Goal: Task Accomplishment & Management: Complete application form

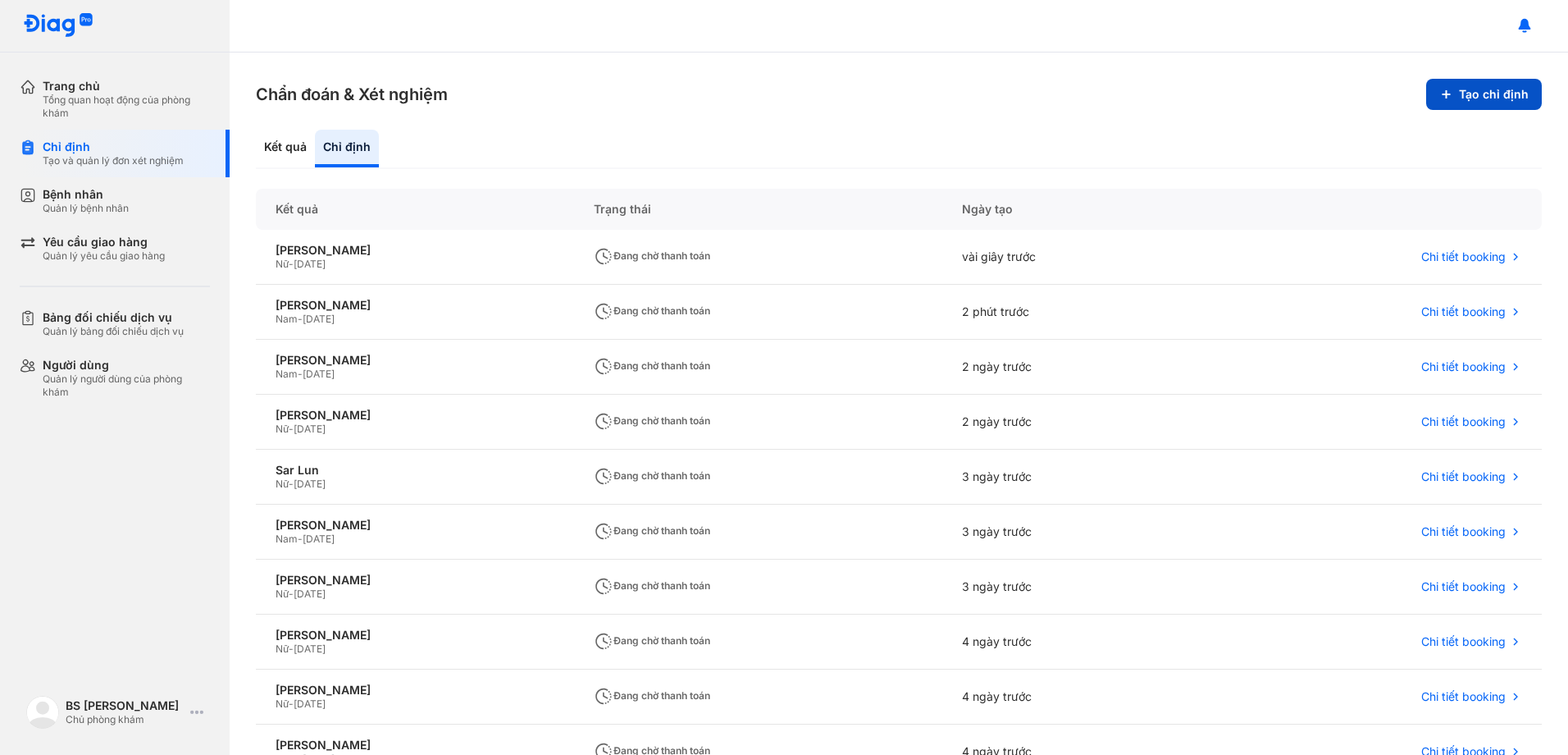
click at [1482, 89] on button "Tạo chỉ định" at bounding box center [1483, 94] width 115 height 31
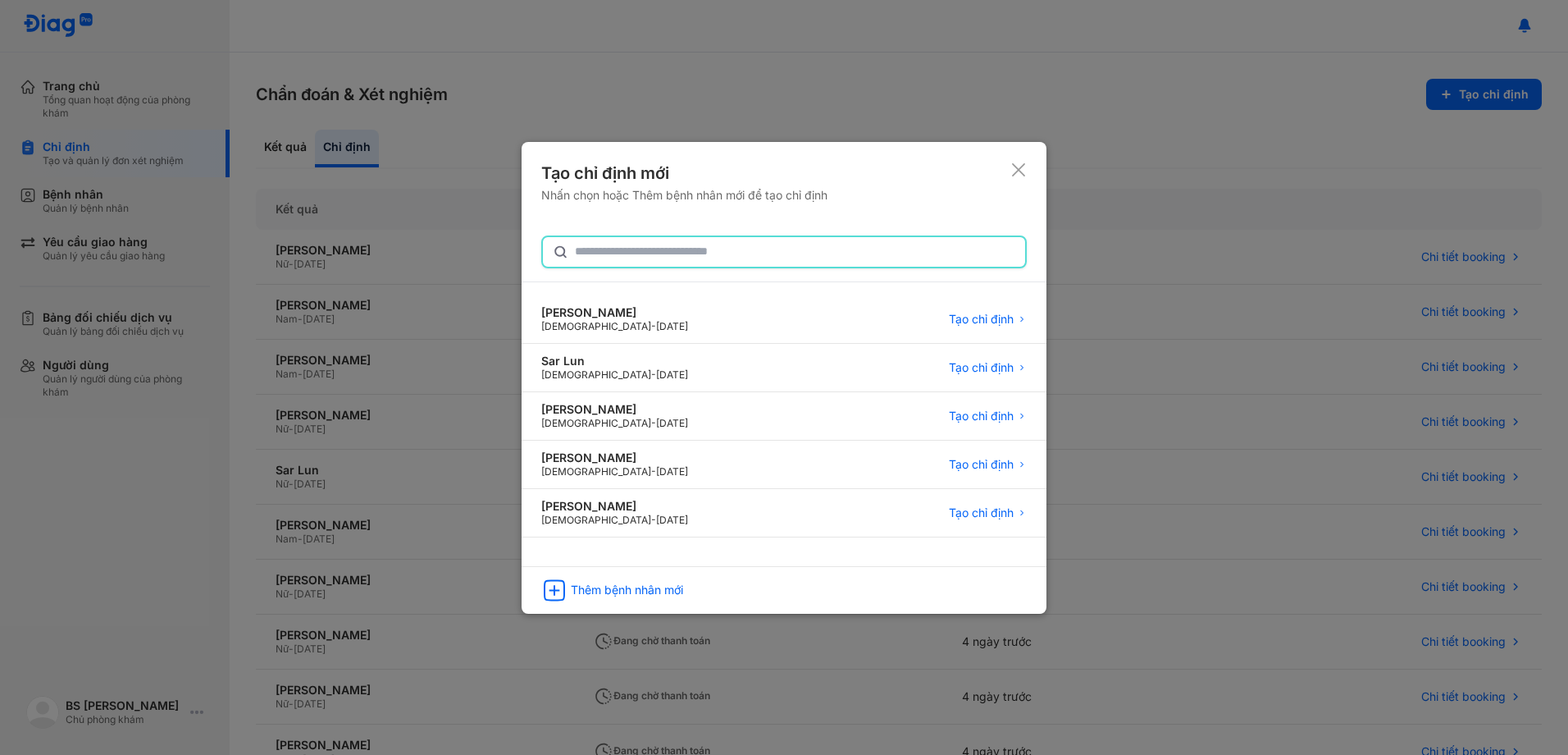
click at [635, 247] on input "text" at bounding box center [795, 251] width 440 height 29
click at [648, 594] on div "Thêm bệnh nhân mới" at bounding box center [627, 591] width 113 height 15
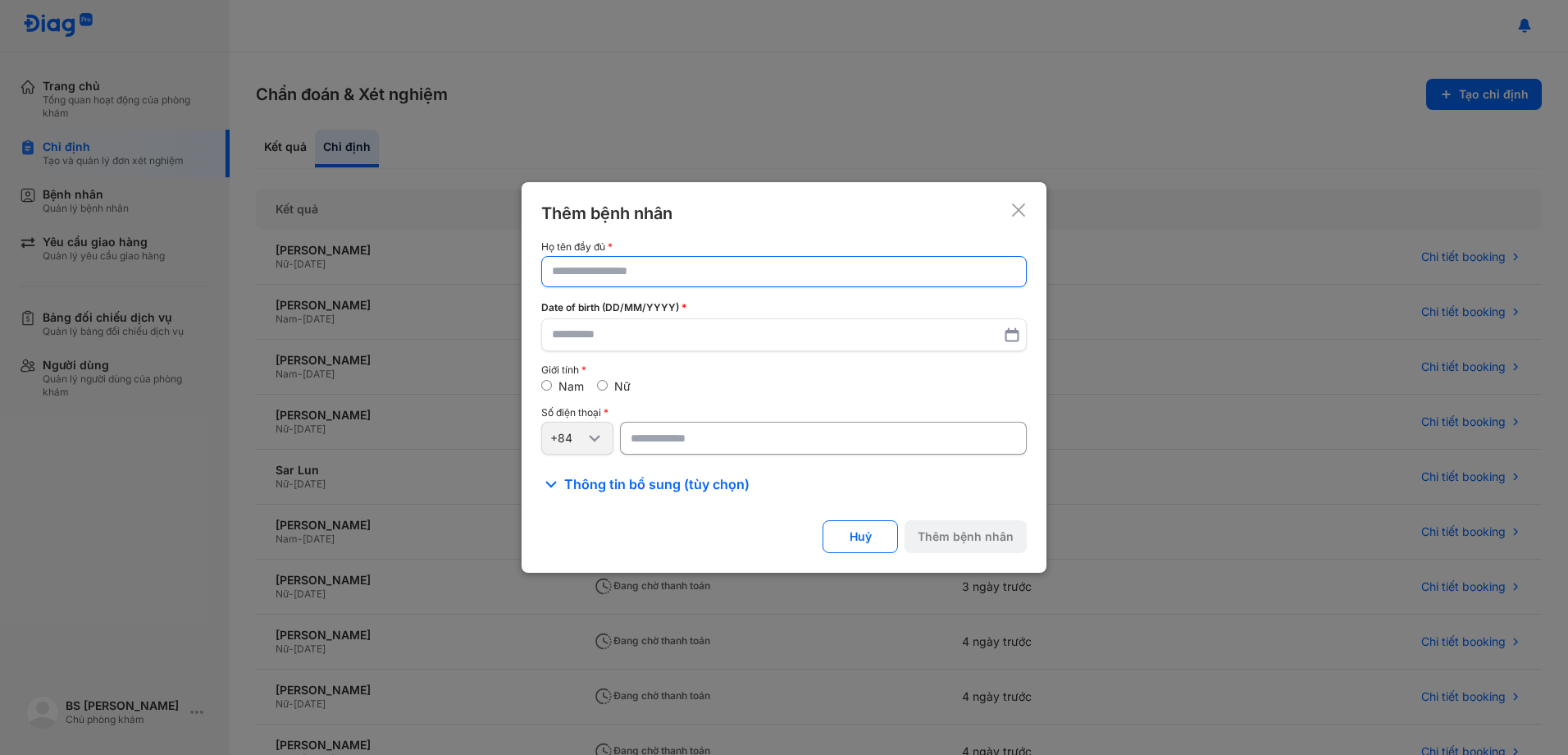
click at [617, 271] on input "text" at bounding box center [784, 271] width 464 height 29
type input "*********"
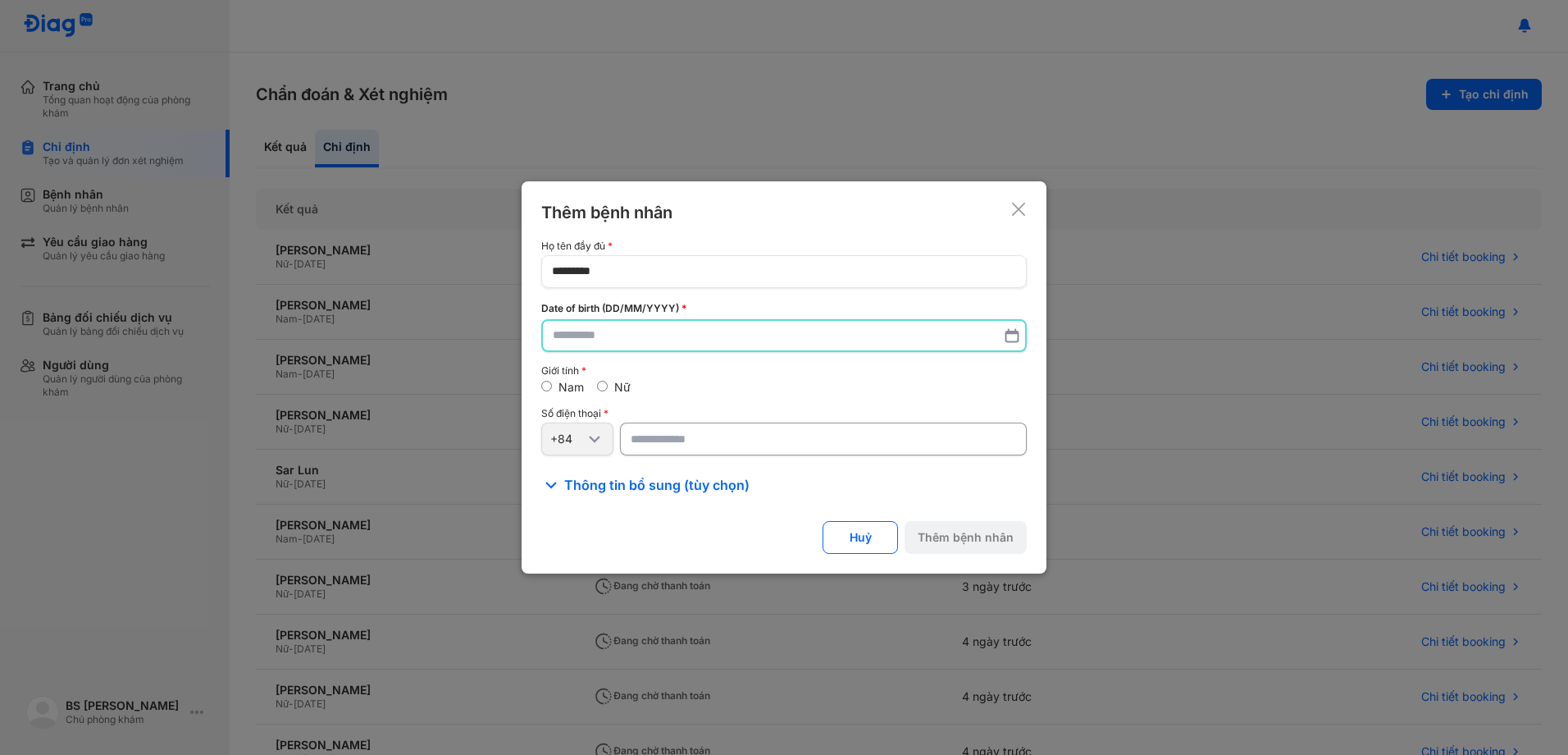
click at [610, 340] on input "text" at bounding box center [784, 335] width 463 height 29
type input "**********"
click at [695, 439] on input "number" at bounding box center [823, 440] width 407 height 33
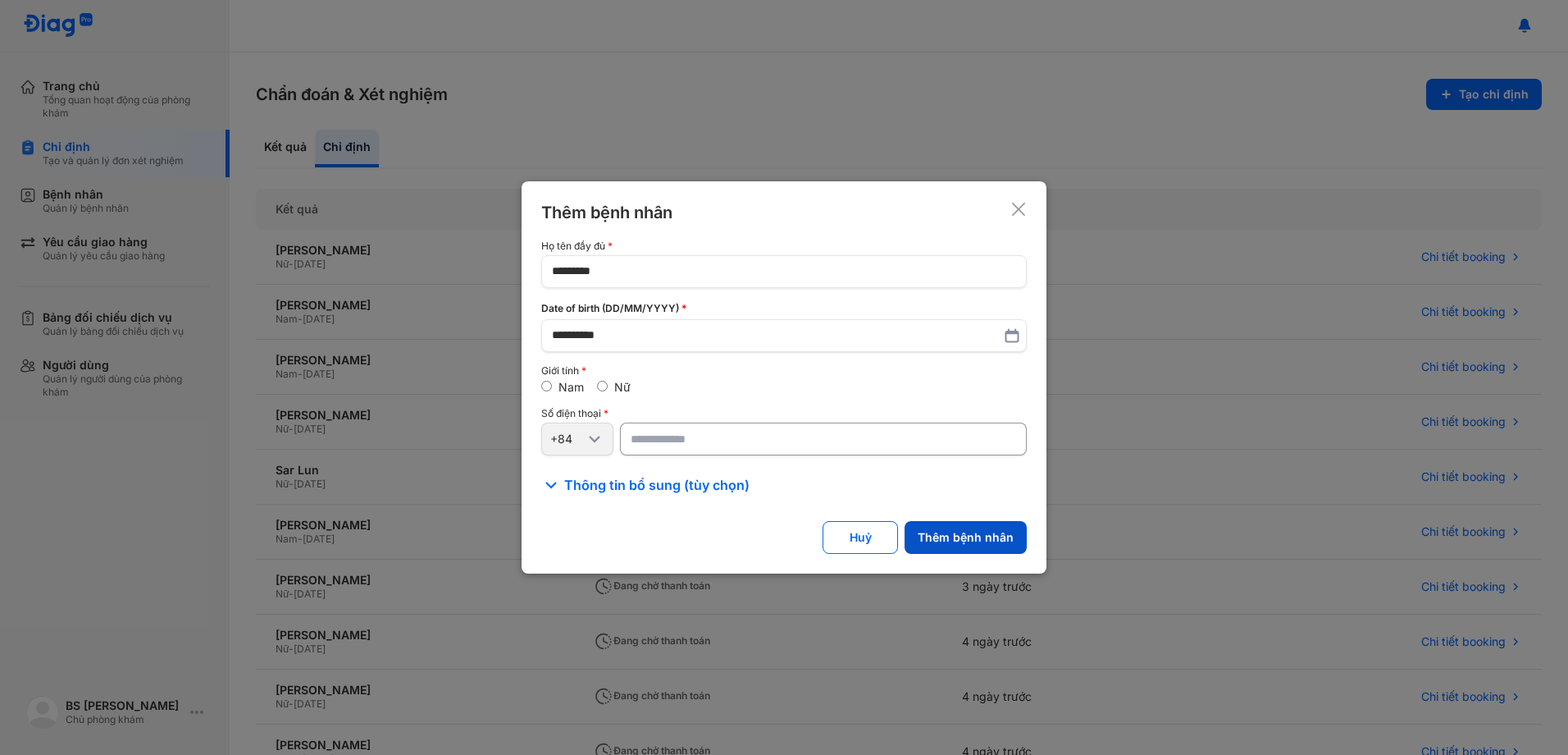
type input "**********"
click at [977, 532] on button "Thêm bệnh nhân" at bounding box center [965, 537] width 122 height 33
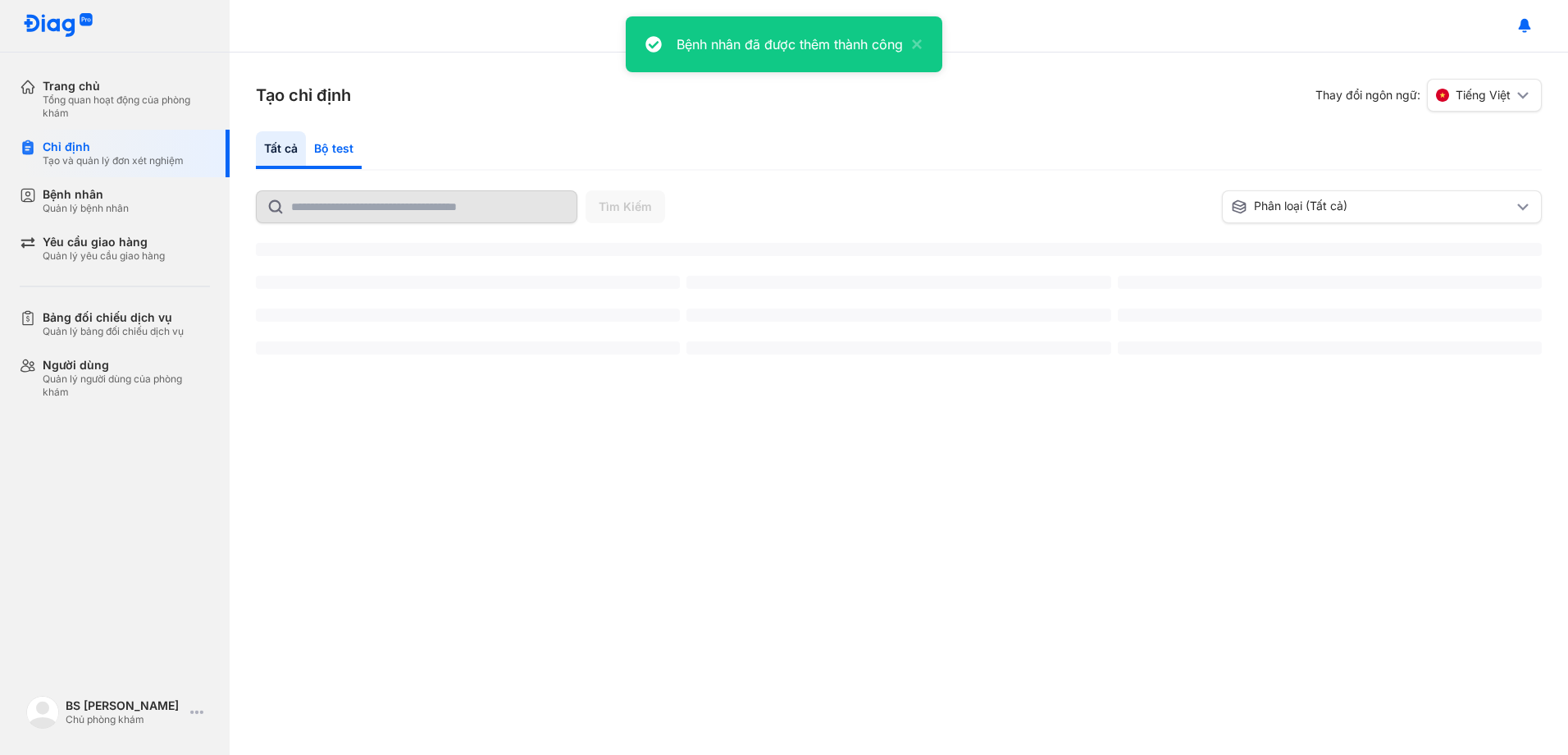
click at [343, 147] on div "Bộ test" at bounding box center [334, 150] width 55 height 38
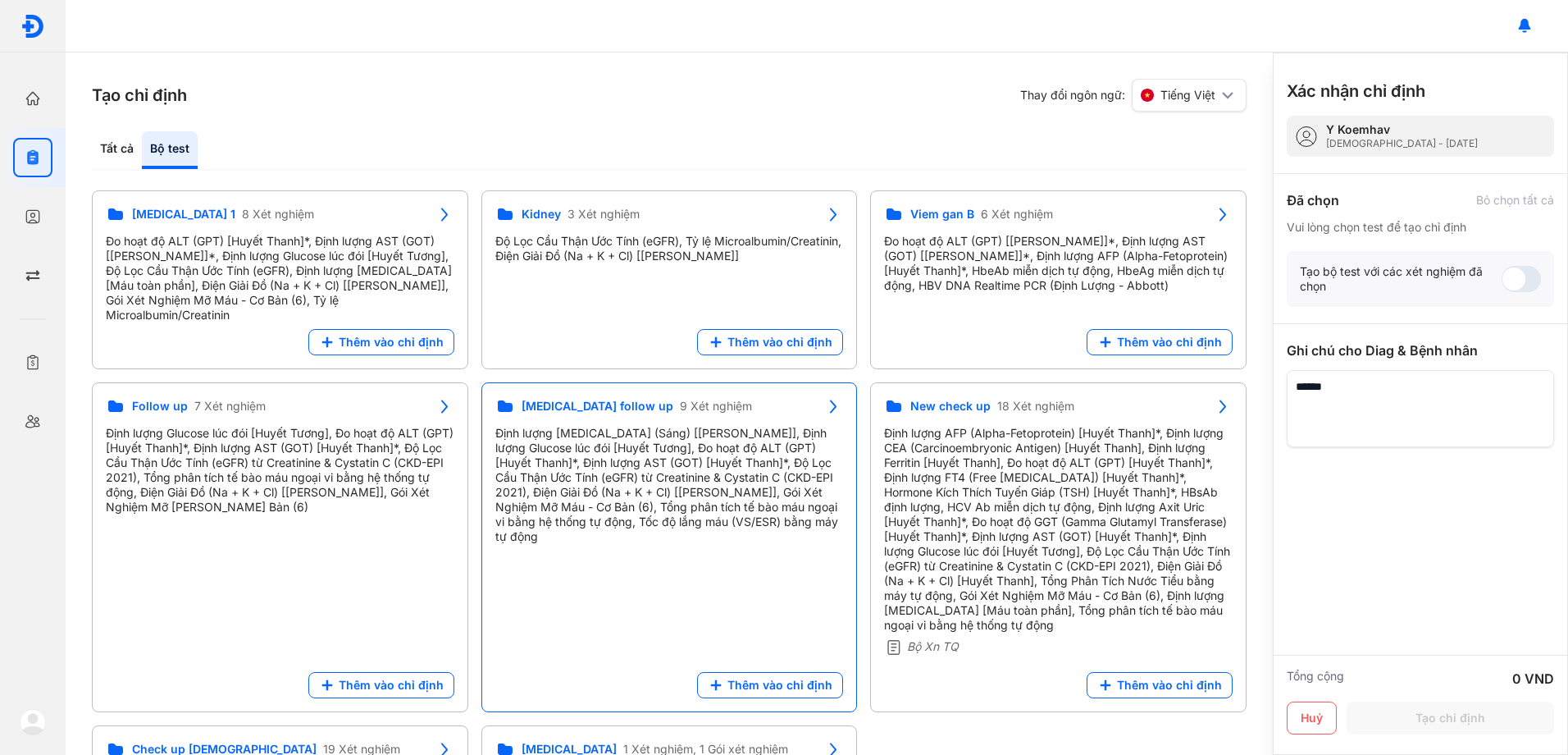
click at [682, 473] on div "Định lượng [MEDICAL_DATA] (Sáng) [[PERSON_NAME]], Định lượng Glucose lúc đói [H…" at bounding box center [670, 485] width 348 height 118
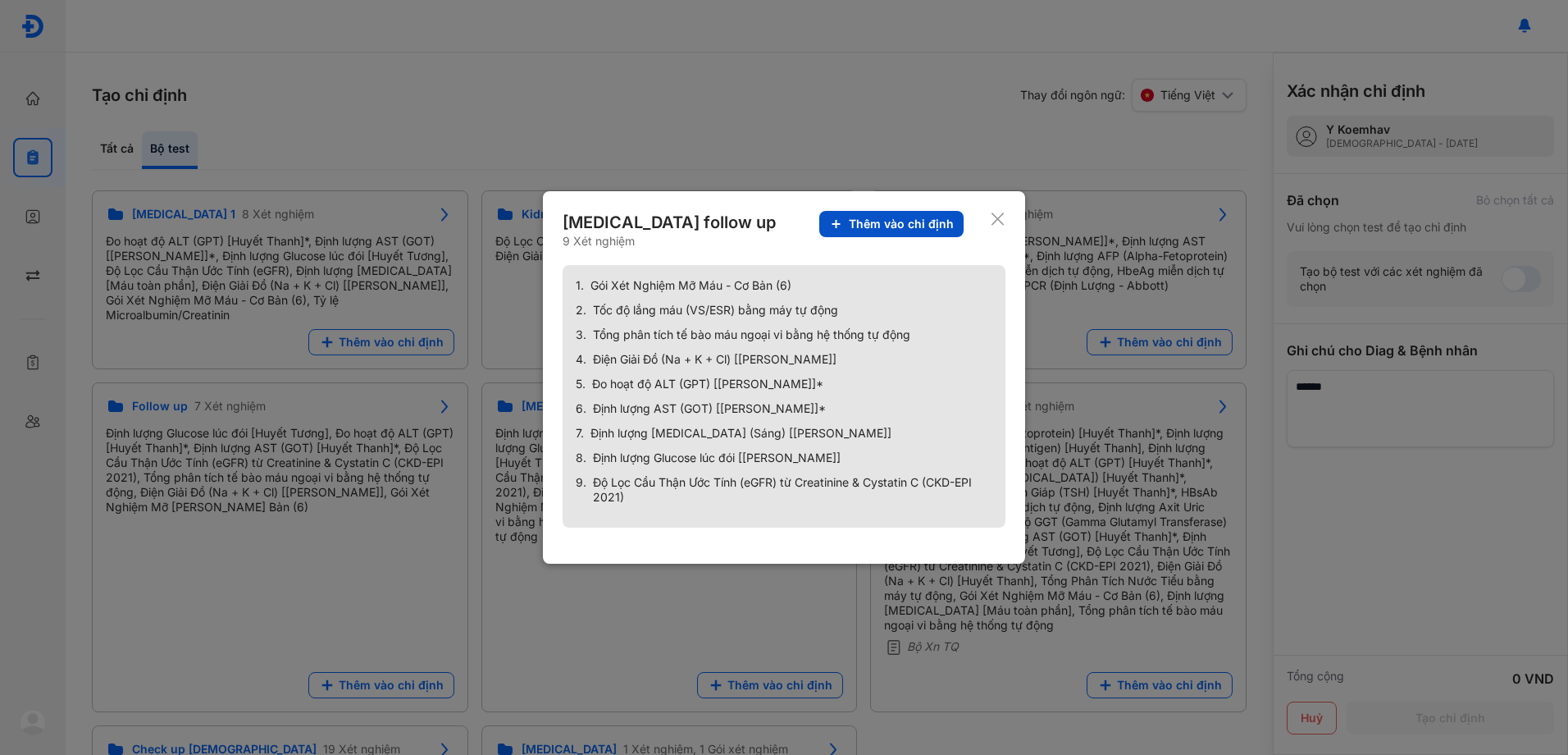
click at [897, 220] on span "Thêm vào chỉ định" at bounding box center [902, 223] width 105 height 15
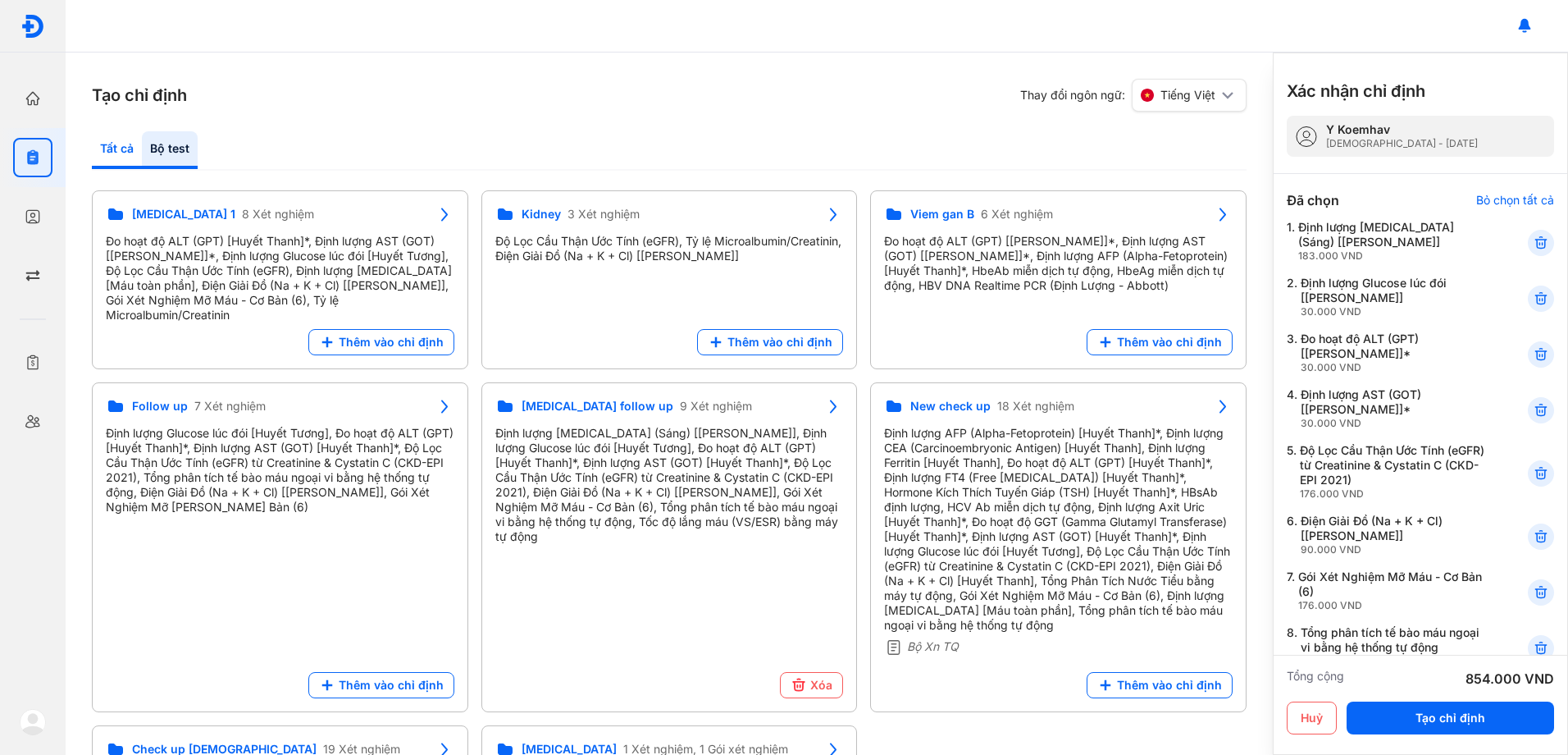
click at [109, 146] on div "Tất cả" at bounding box center [117, 150] width 50 height 38
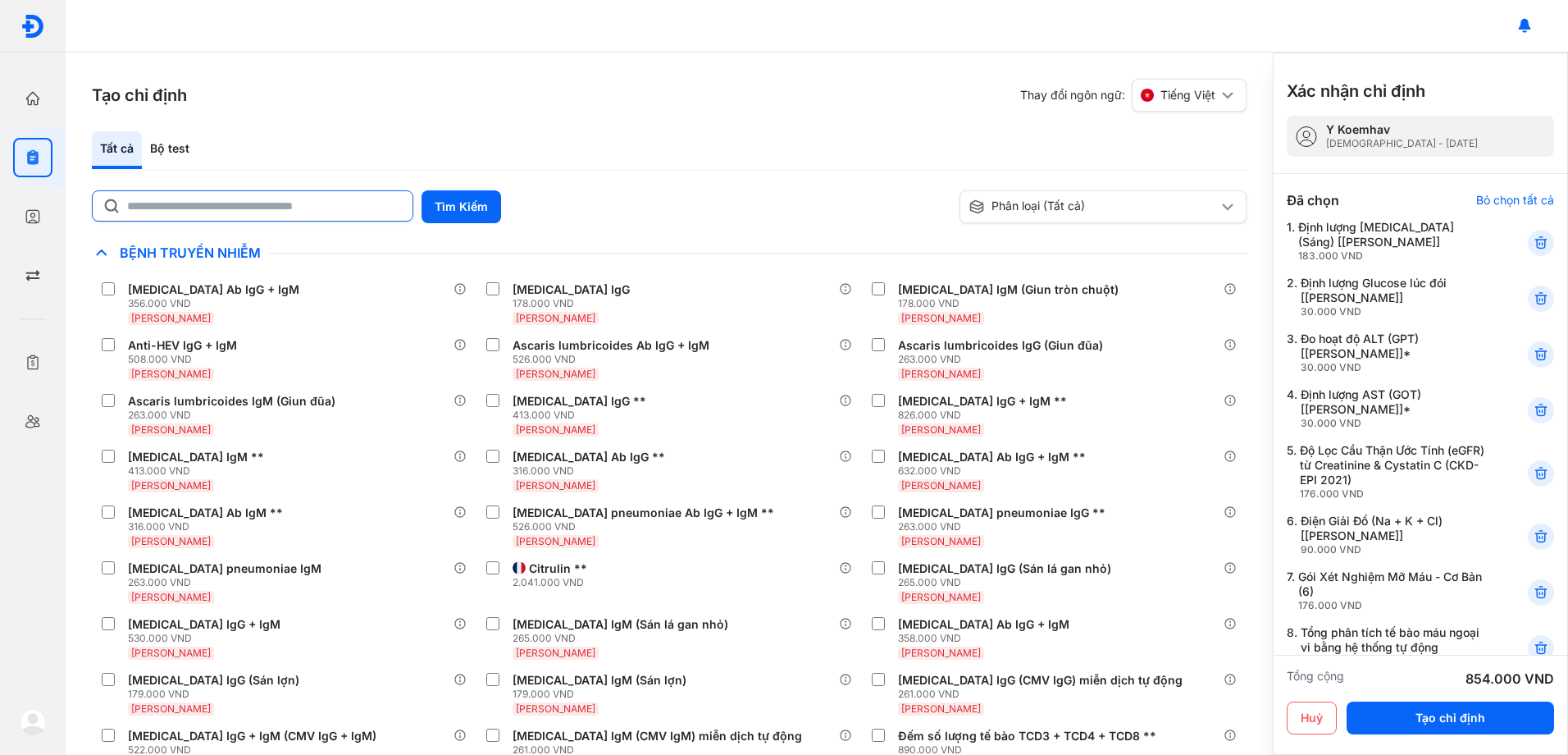
click at [209, 202] on input "text" at bounding box center [264, 206] width 276 height 29
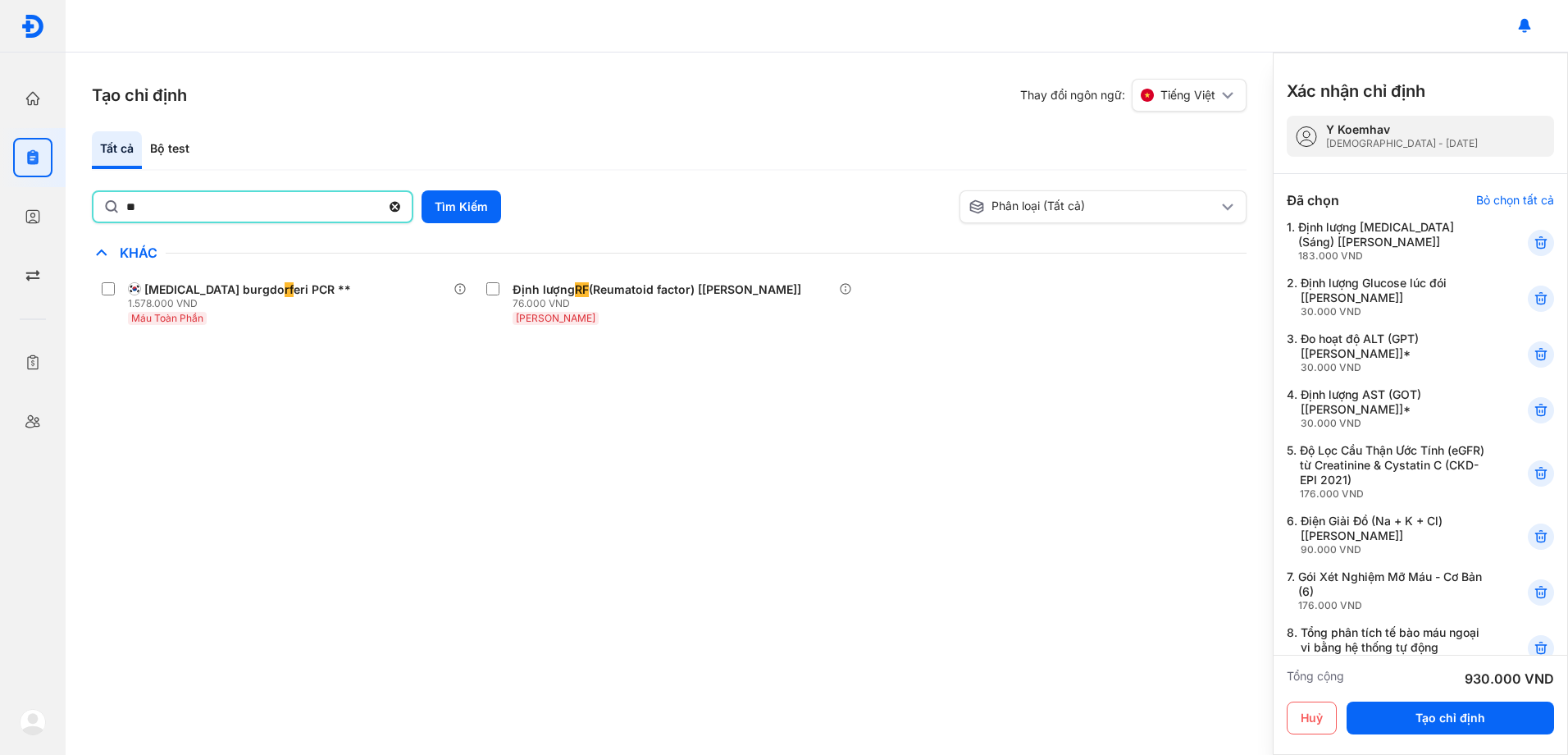
drag, startPoint x: 165, startPoint y: 206, endPoint x: 0, endPoint y: 182, distance: 166.7
click at [0, 184] on html "Trang chủ Tổng quan hoạt động của phòng khám Chỉ định Tạo và quản lý đơn xét ng…" at bounding box center [784, 377] width 1568 height 755
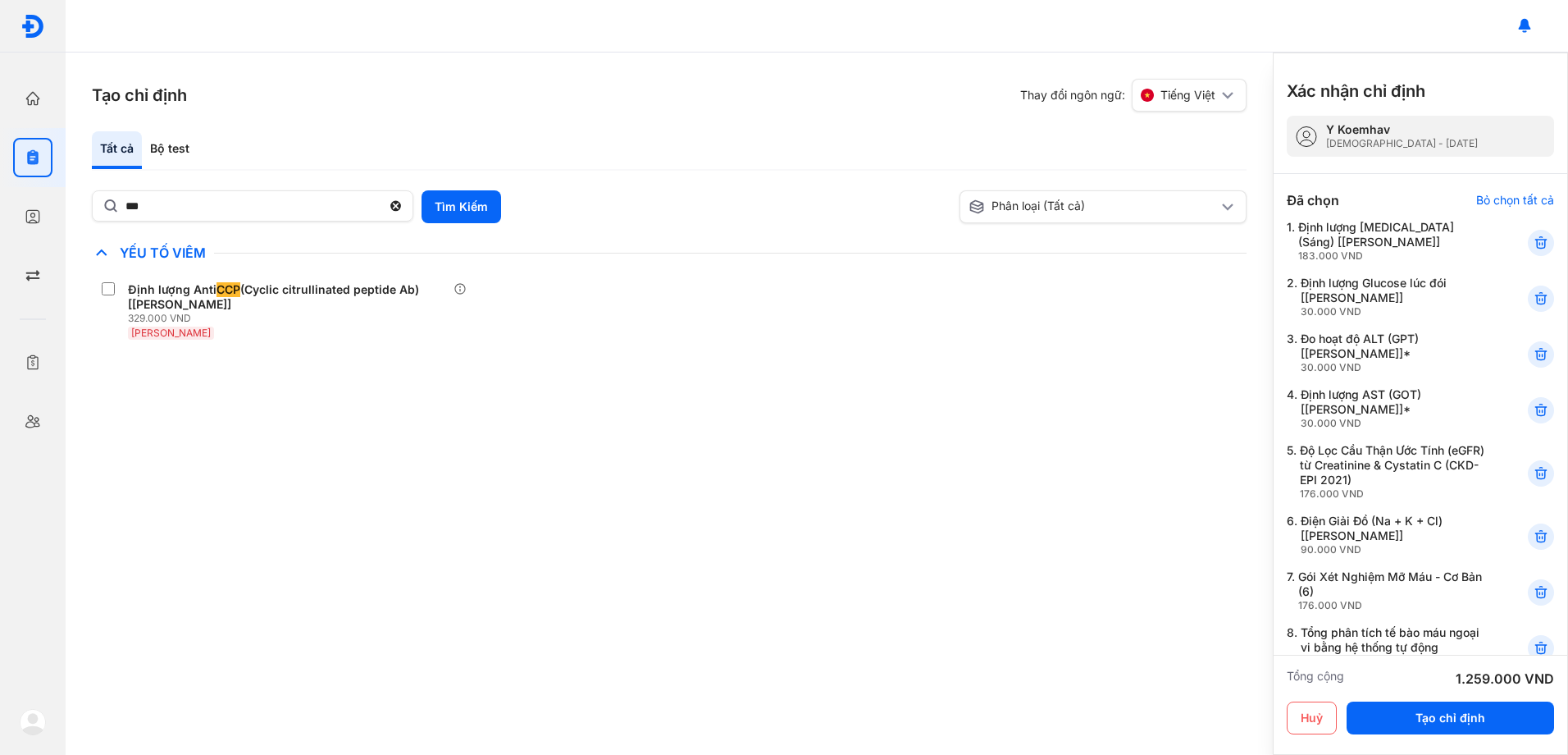
drag, startPoint x: 214, startPoint y: 213, endPoint x: 0, endPoint y: 147, distance: 223.9
click at [0, 160] on html "Trang chủ Tổng quan hoạt động của phòng khám Chỉ định Tạo và quản lý đơn xét ng…" at bounding box center [784, 377] width 1568 height 755
type input "*"
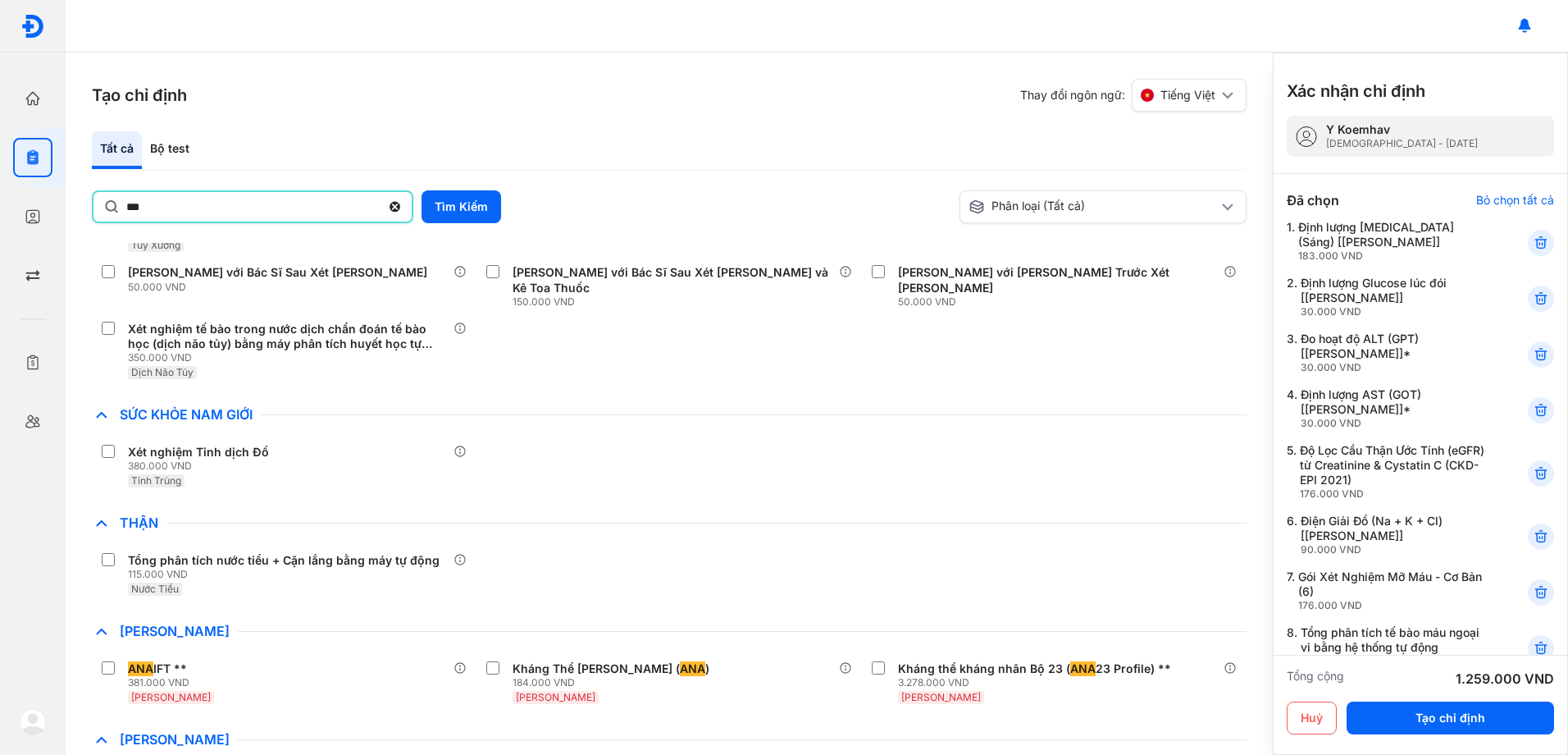
scroll to position [515, 0]
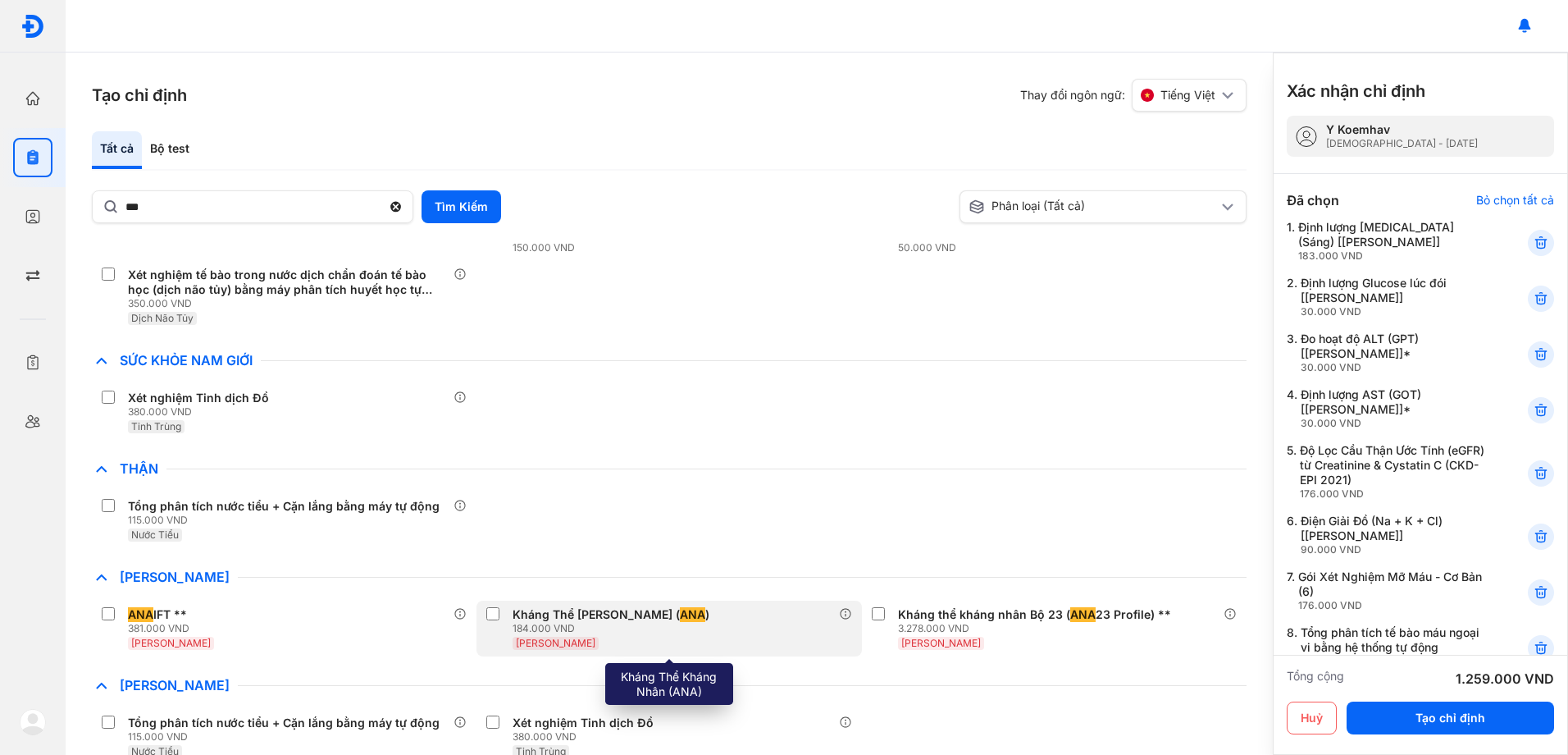
click at [490, 600] on div "Kháng Thể [PERSON_NAME] ( ANA ) 184.000 VND [PERSON_NAME]" at bounding box center [669, 628] width 385 height 55
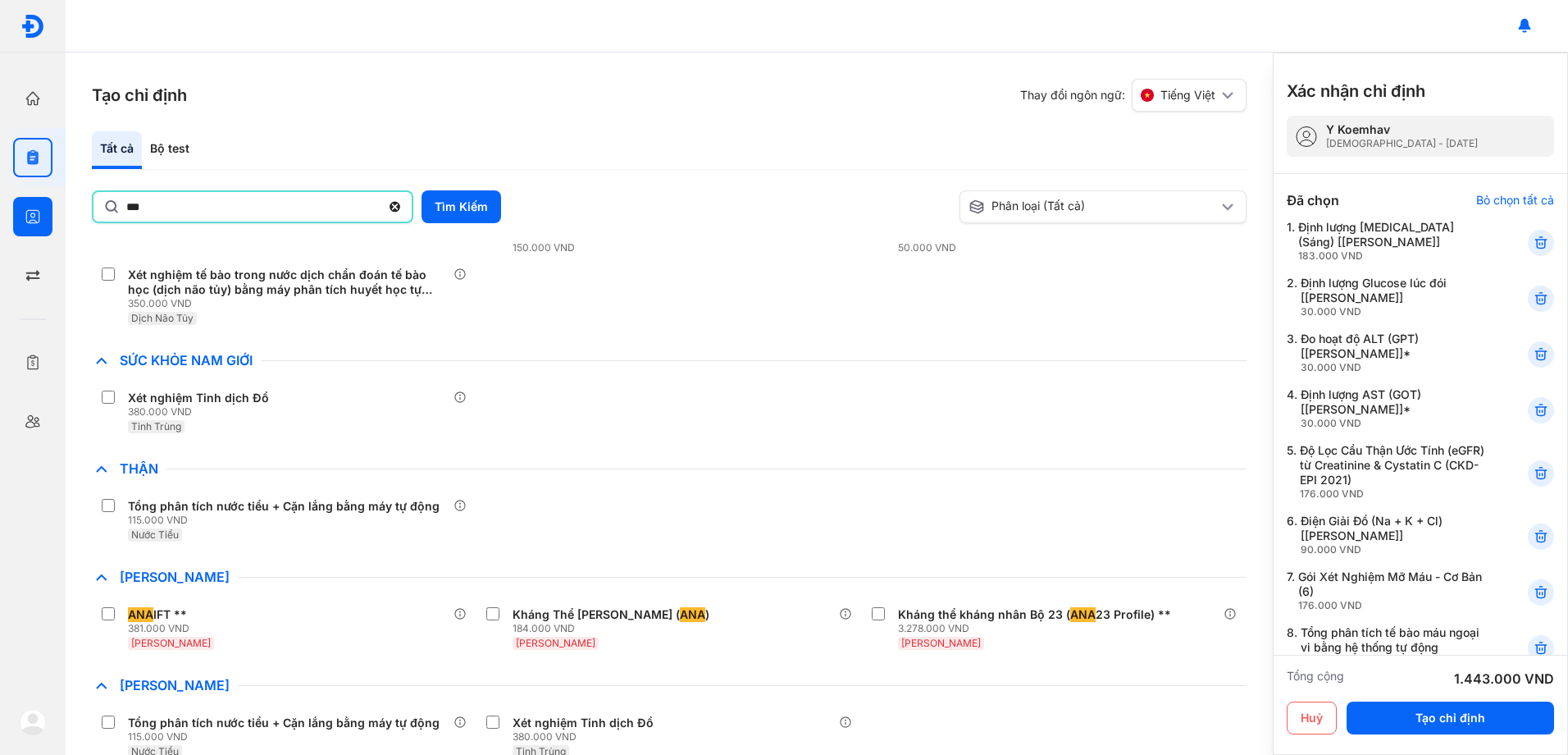
drag, startPoint x: 173, startPoint y: 205, endPoint x: 0, endPoint y: 202, distance: 173.0
click at [0, 202] on html "Trang chủ Tổng quan hoạt động của phòng khám Chỉ định Tạo và quản lý đơn xét ng…" at bounding box center [784, 377] width 1568 height 755
type input "*"
click at [199, 202] on input "text" at bounding box center [264, 206] width 274 height 29
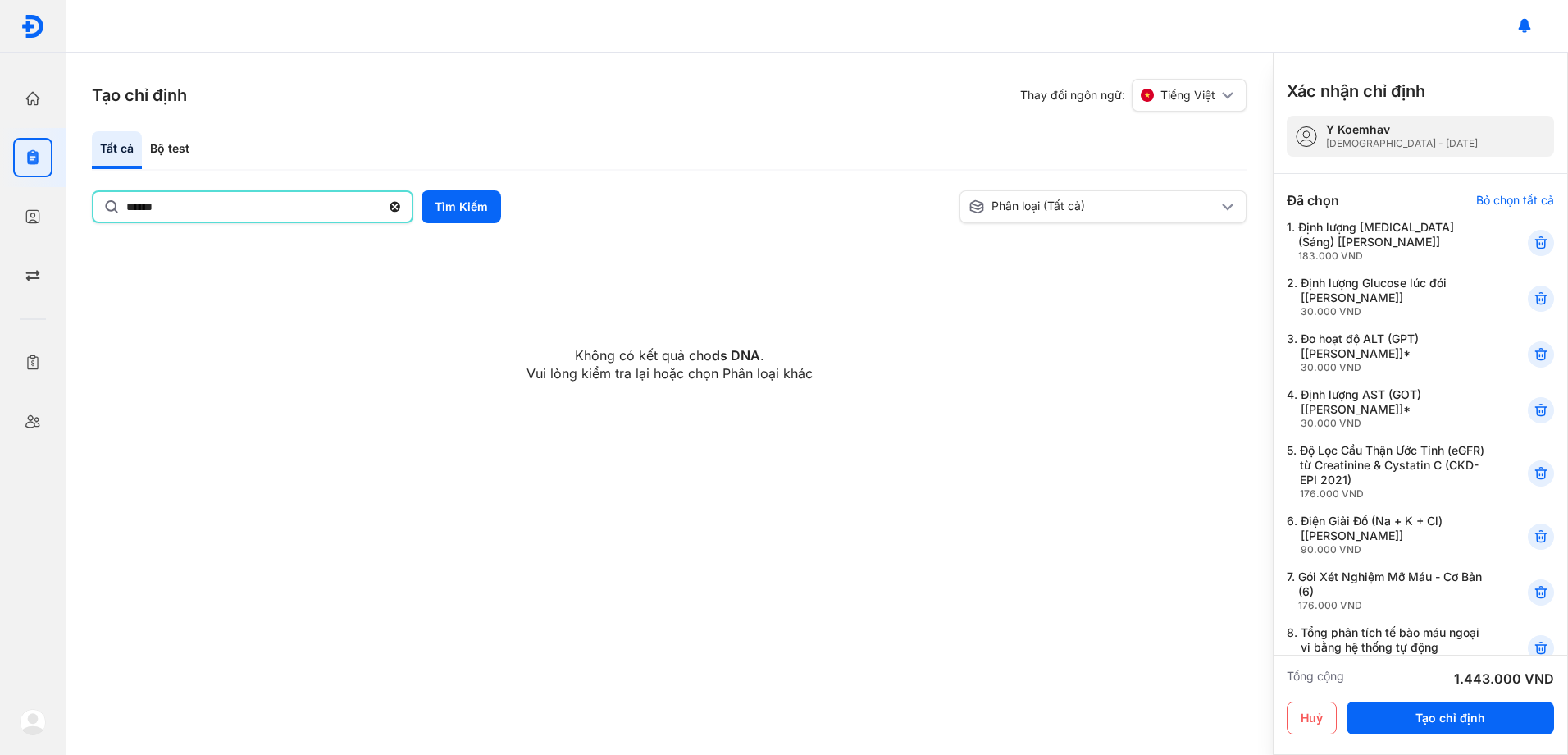
click at [232, 200] on input "******" at bounding box center [253, 206] width 254 height 29
type input "*****"
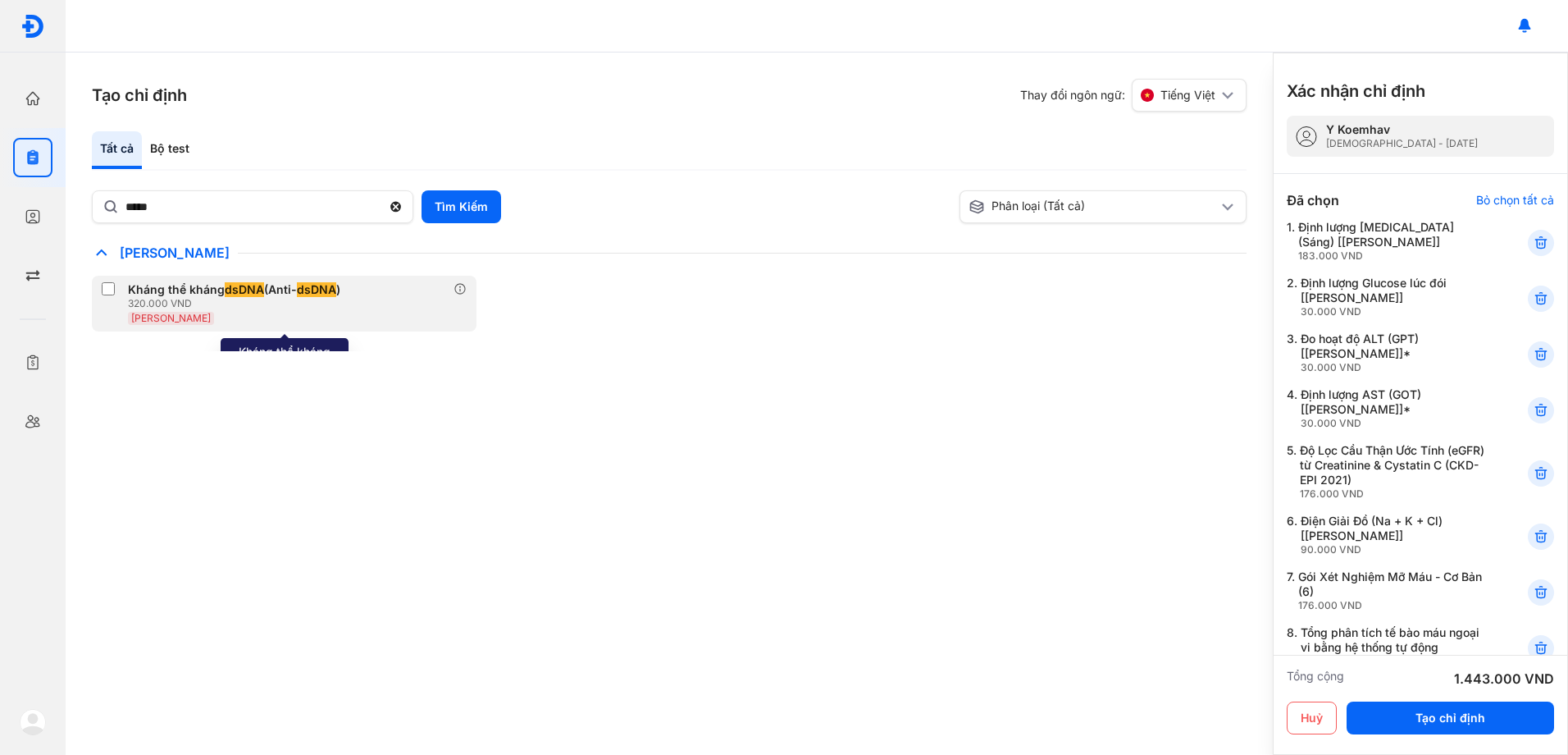
click at [165, 287] on div "Kháng thể kháng dsDNA (Anti- dsDNA )" at bounding box center [234, 289] width 213 height 15
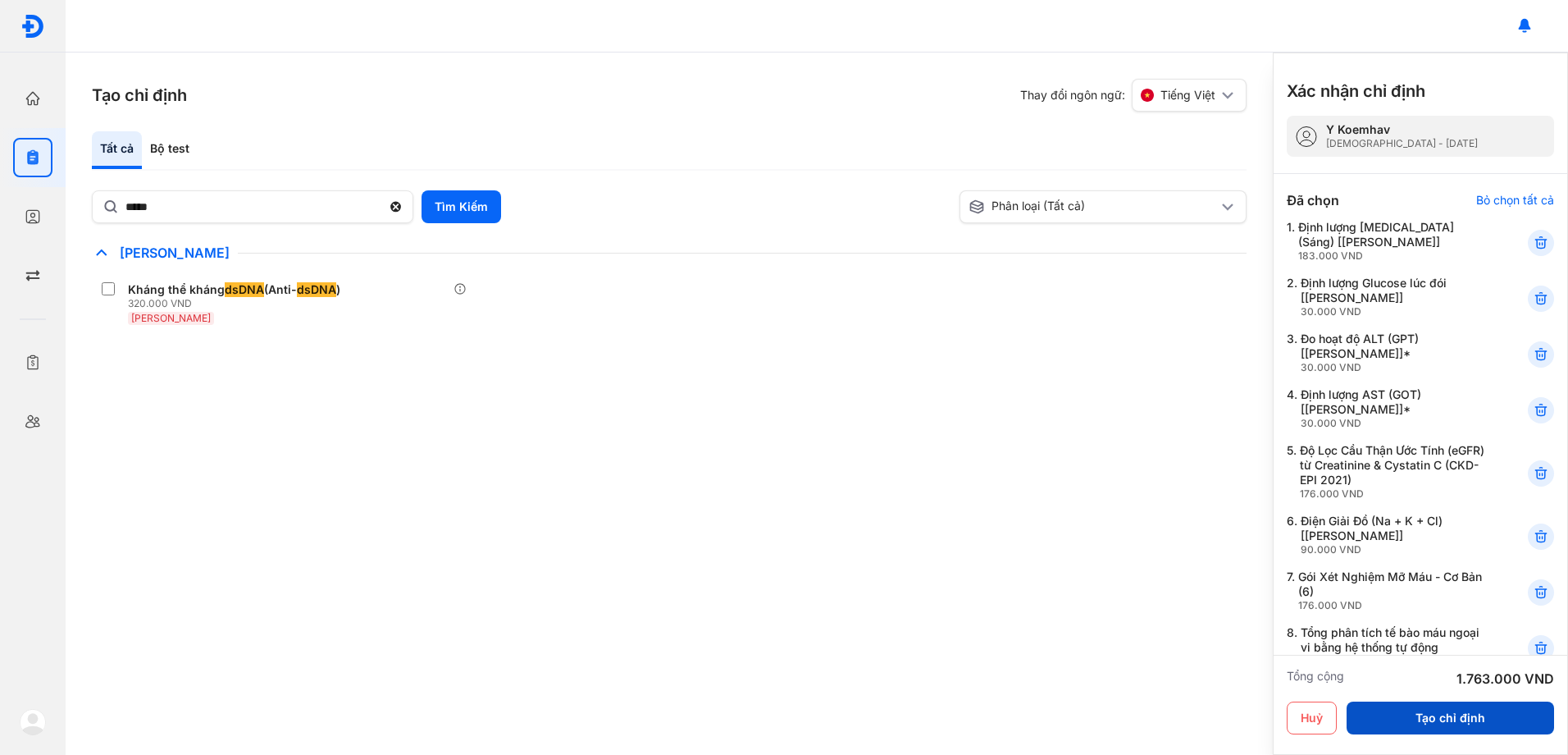
click at [1450, 711] on button "Tạo chỉ định" at bounding box center [1450, 717] width 207 height 33
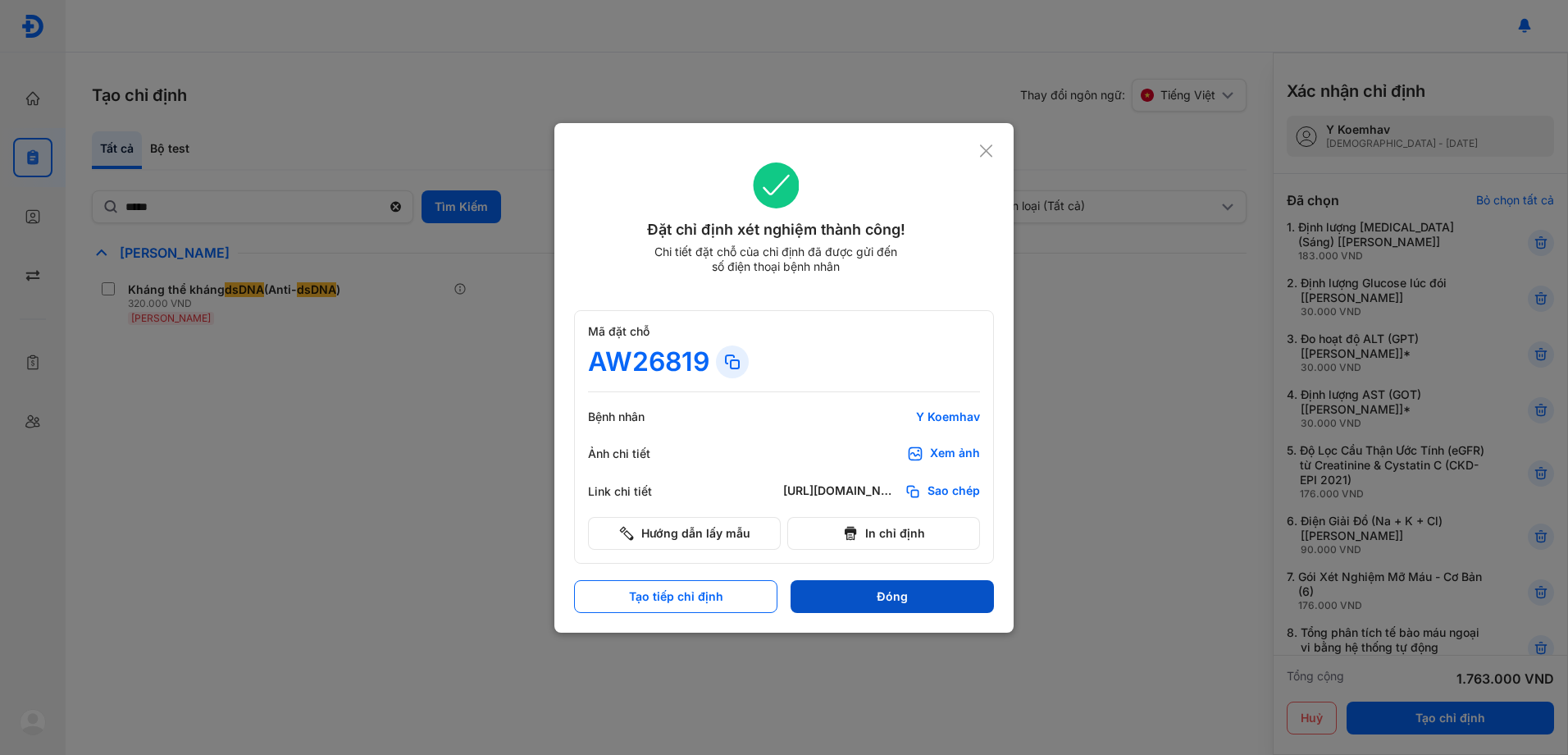
click at [917, 593] on button "Đóng" at bounding box center [892, 596] width 204 height 33
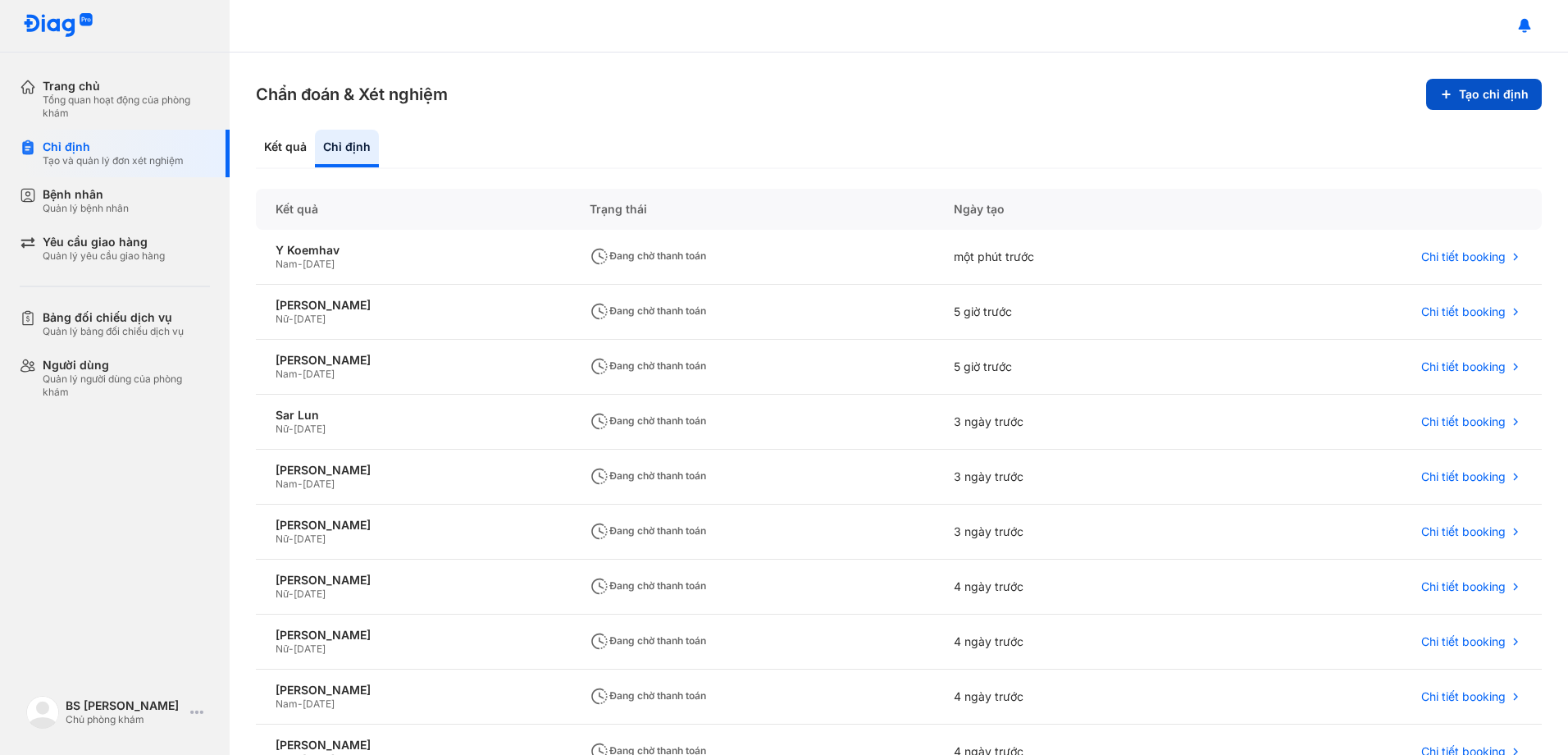
click at [1463, 96] on button "Tạo chỉ định" at bounding box center [1483, 94] width 115 height 31
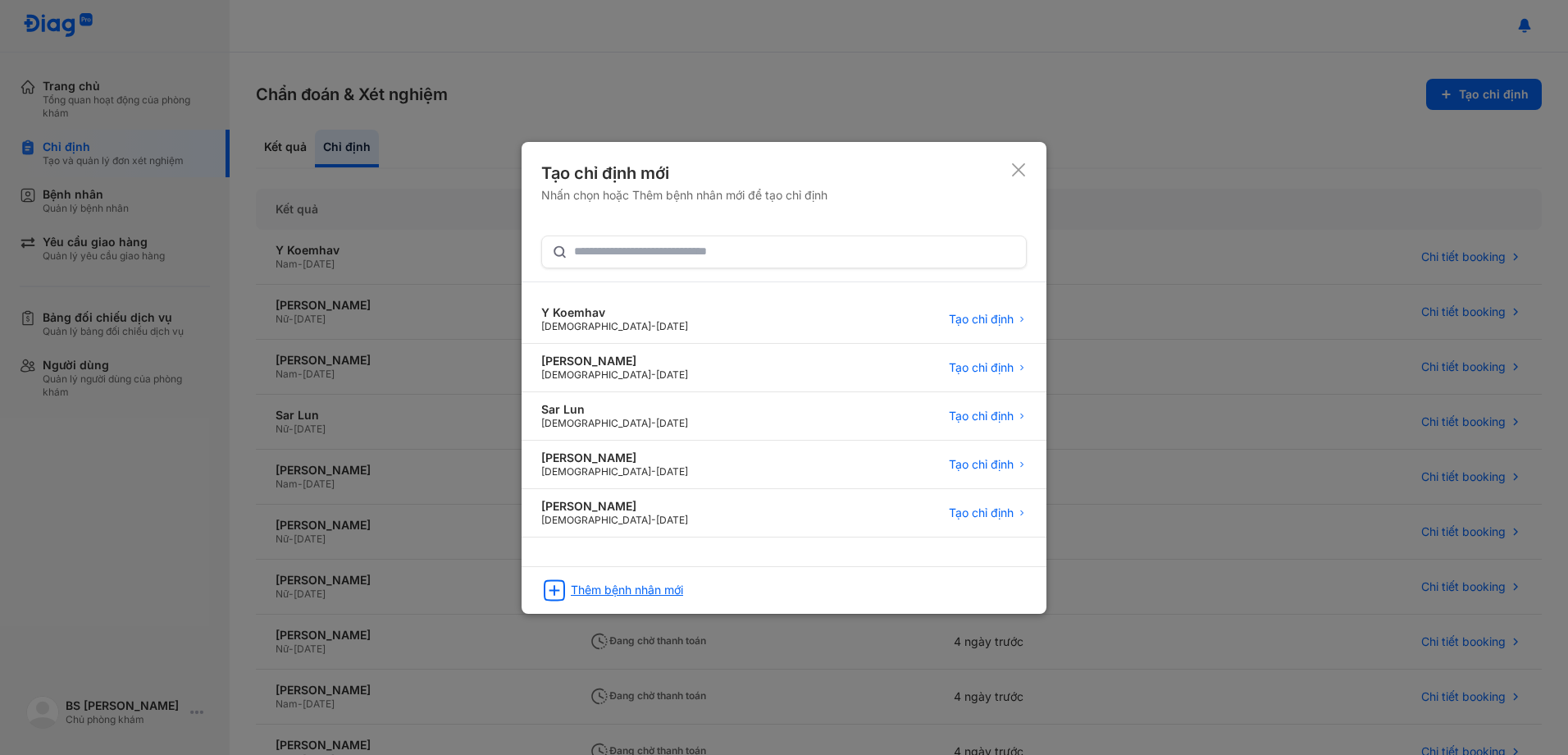
click at [665, 591] on div "Thêm bệnh nhân mới" at bounding box center [627, 590] width 113 height 15
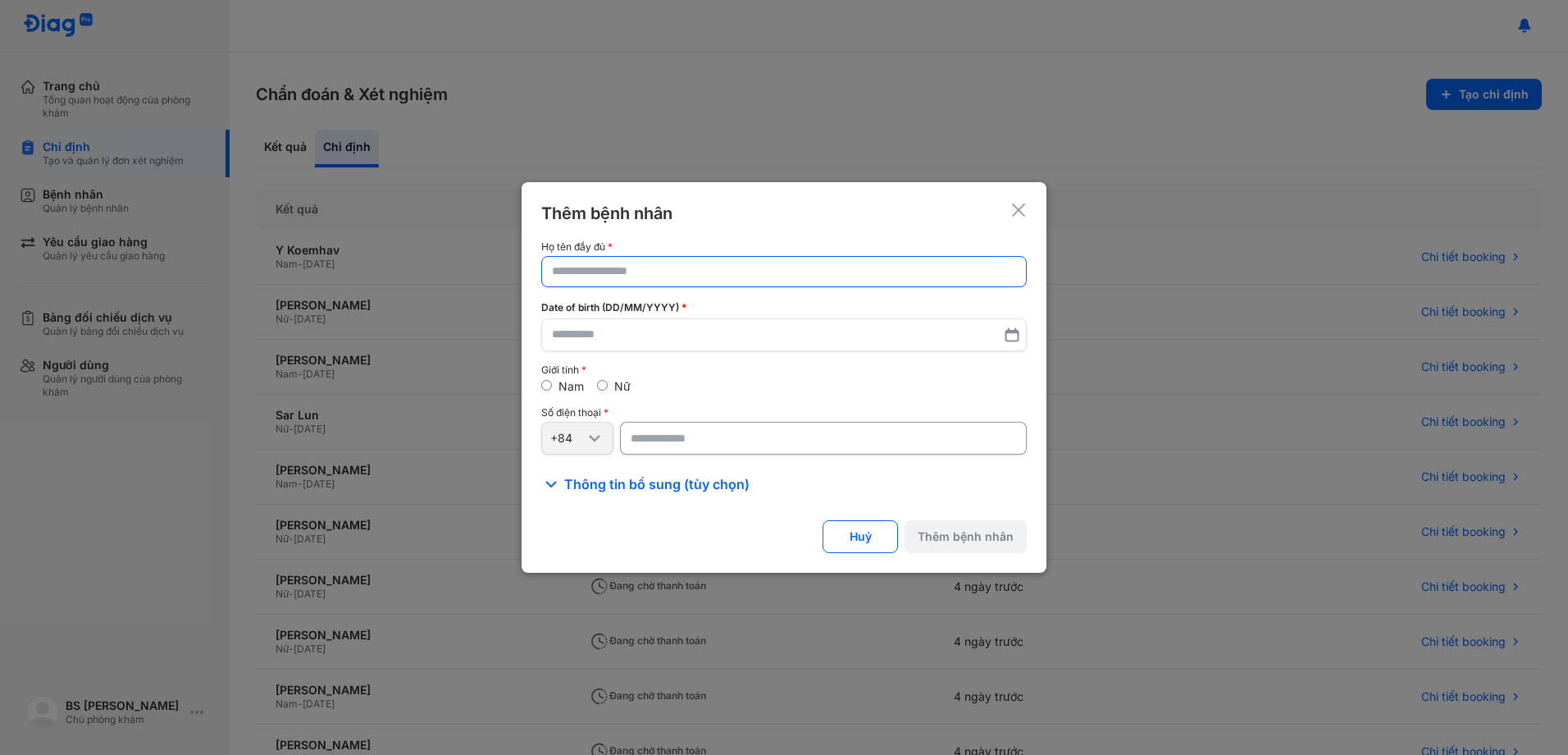
click at [681, 280] on input "text" at bounding box center [784, 271] width 464 height 29
paste input "**********"
type input "**********"
click at [616, 332] on input "text" at bounding box center [784, 336] width 464 height 29
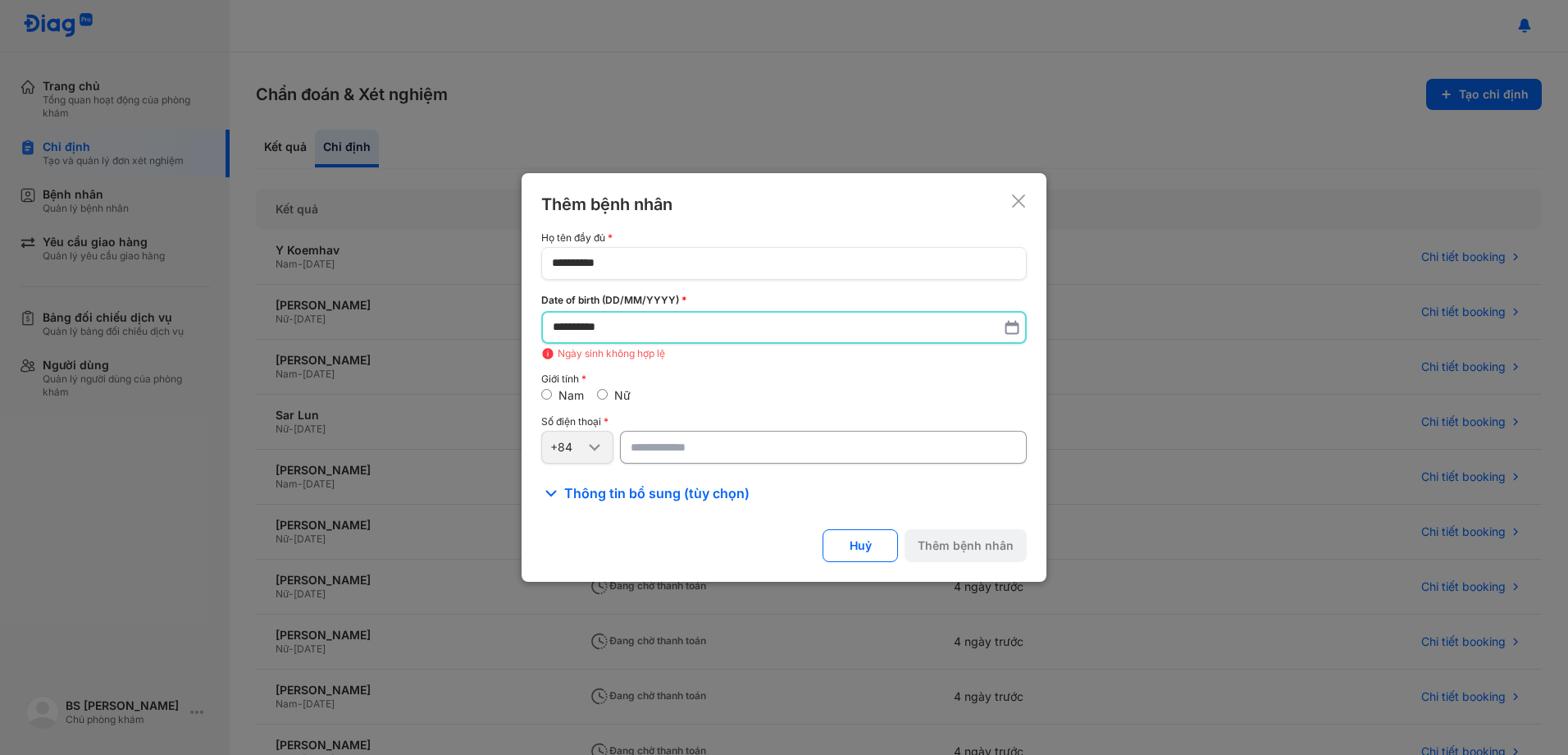
type input "**********"
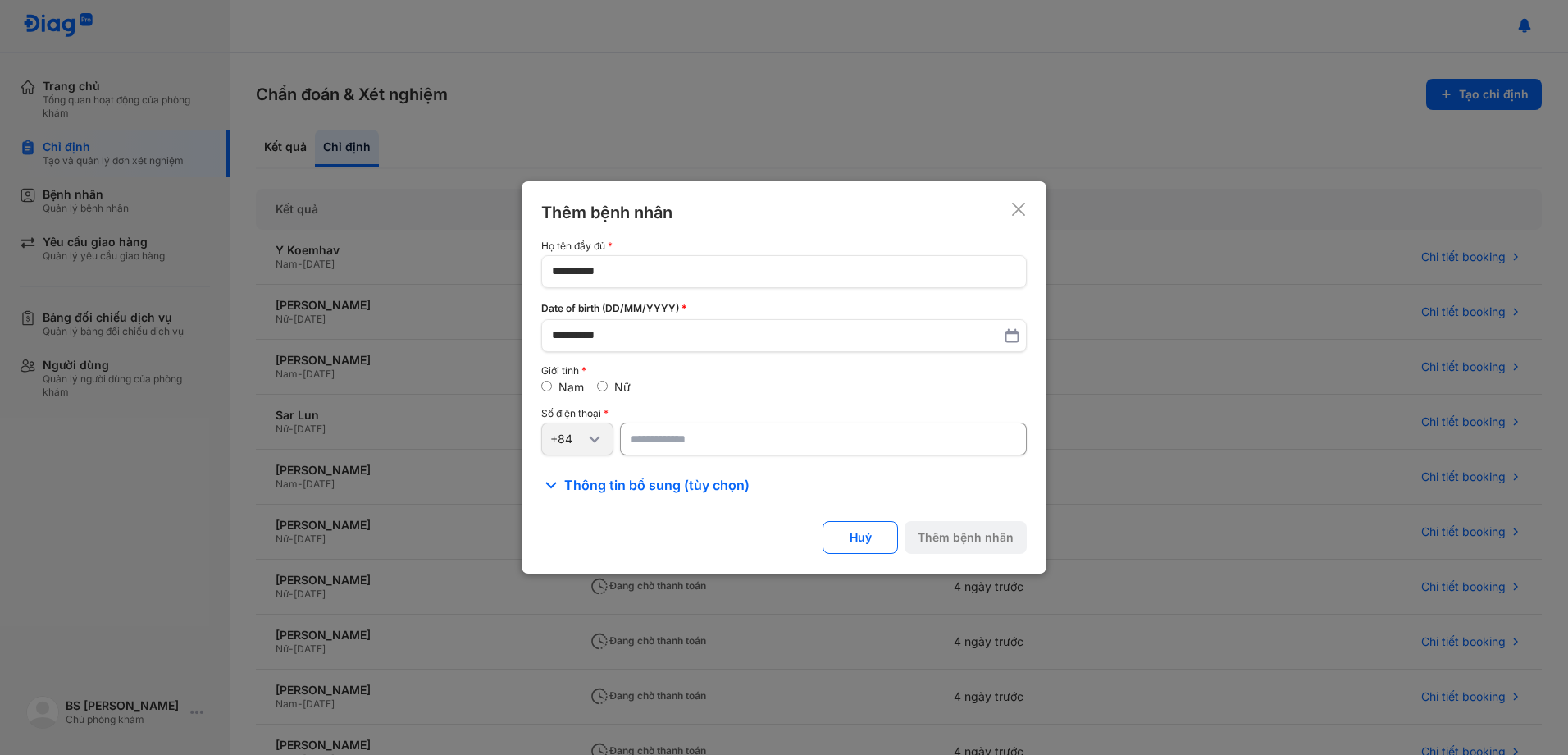
drag, startPoint x: 720, startPoint y: 449, endPoint x: 727, endPoint y: 441, distance: 10.6
click at [724, 442] on input "number" at bounding box center [823, 439] width 407 height 33
type input "*********"
click at [1013, 537] on button "Thêm bệnh nhân" at bounding box center [965, 537] width 122 height 33
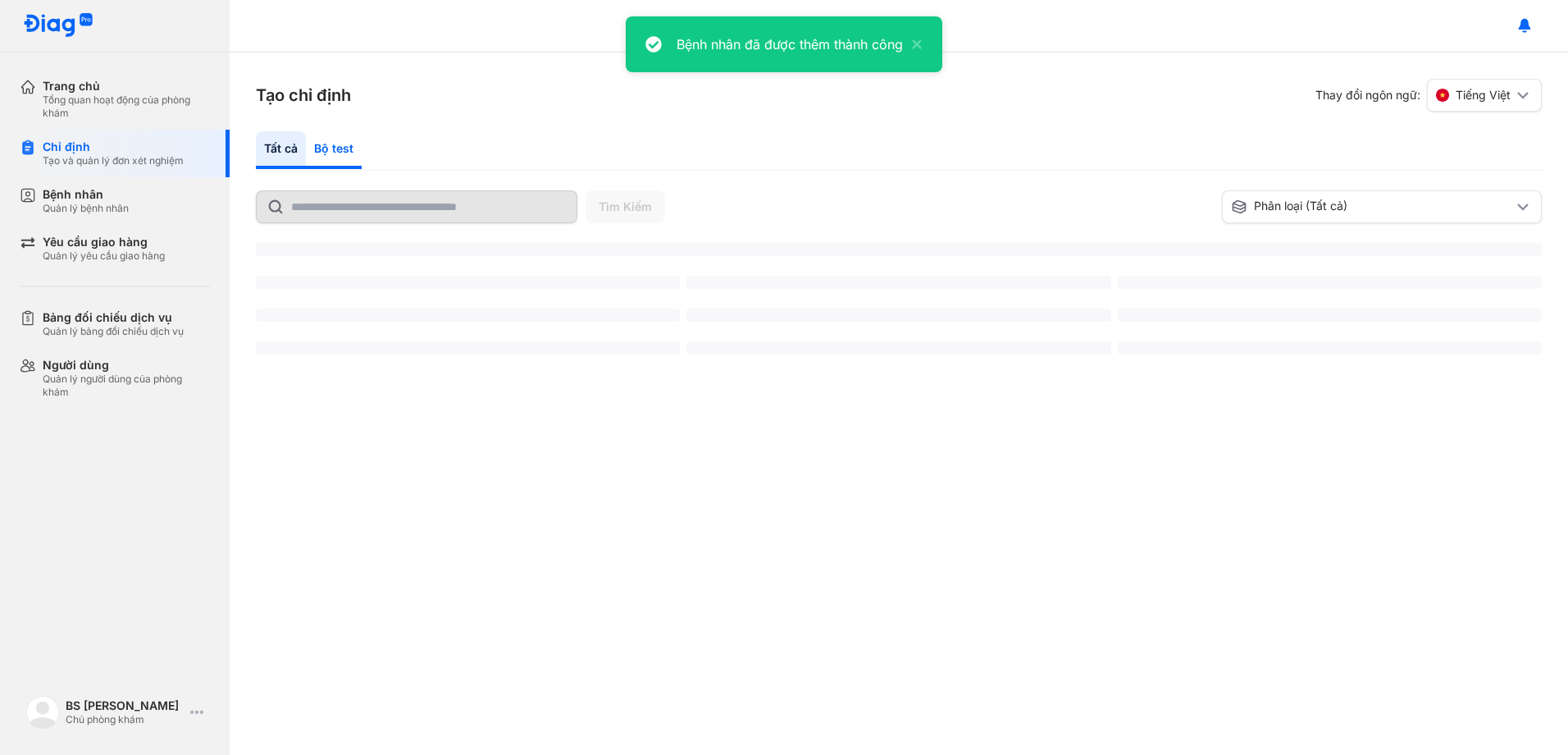
click at [337, 148] on div "Bộ test" at bounding box center [334, 150] width 55 height 38
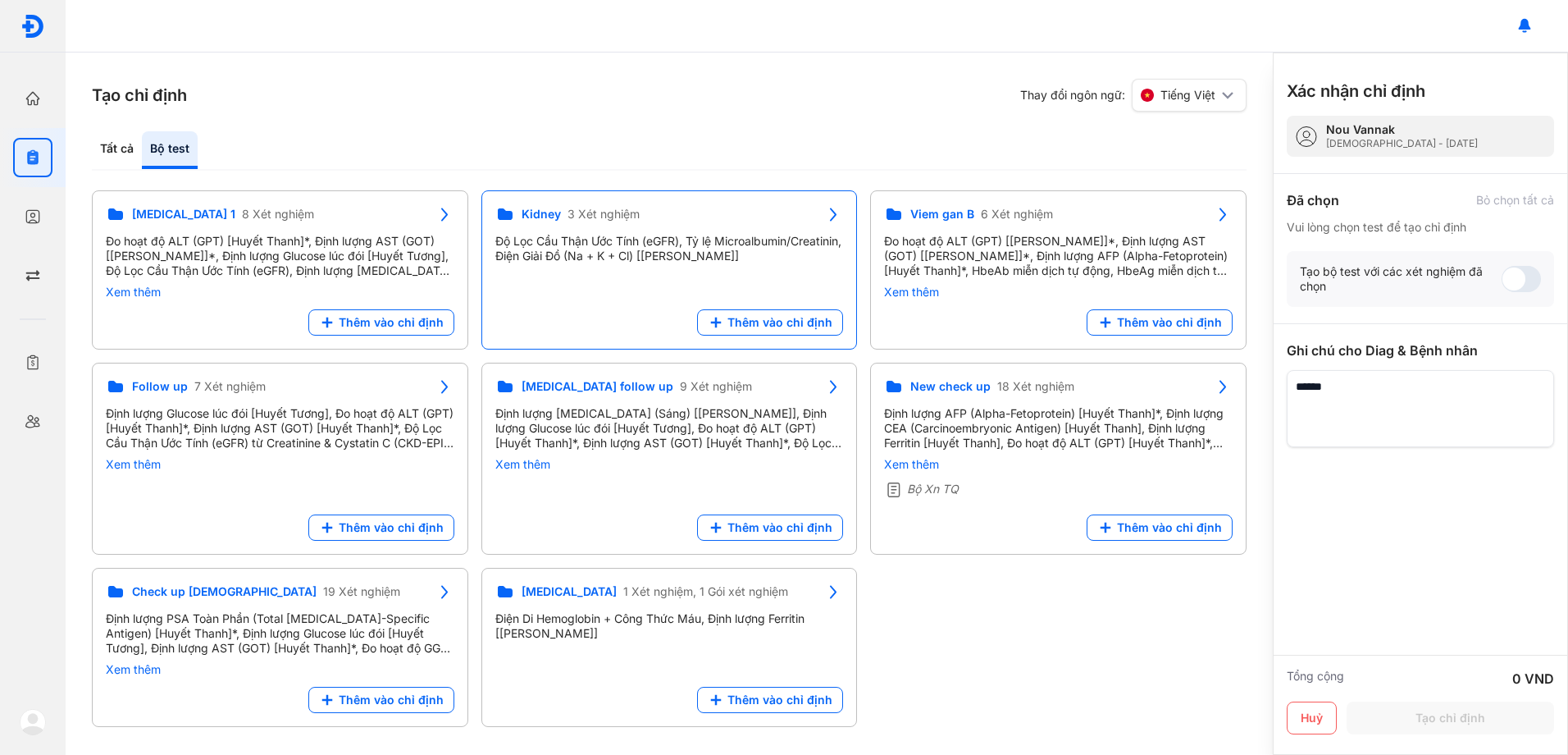
click at [509, 258] on div "Độ Lọc Cầu Thận Ước Tính (eGFR), Tỷ lệ Microalbumin/Creatinin, Điện Giải Đồ (Na…" at bounding box center [670, 248] width 348 height 29
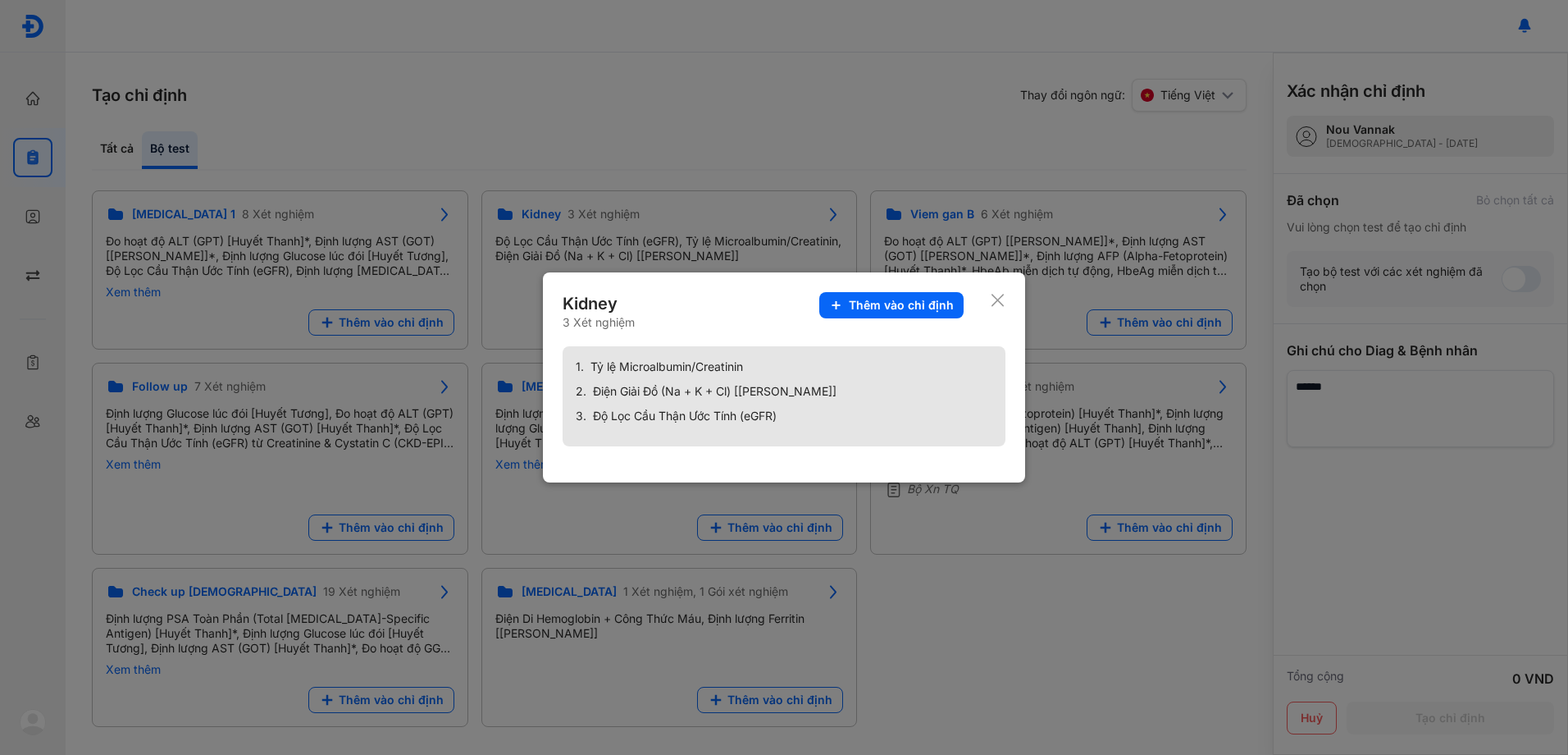
click at [1000, 303] on icon at bounding box center [997, 300] width 15 height 16
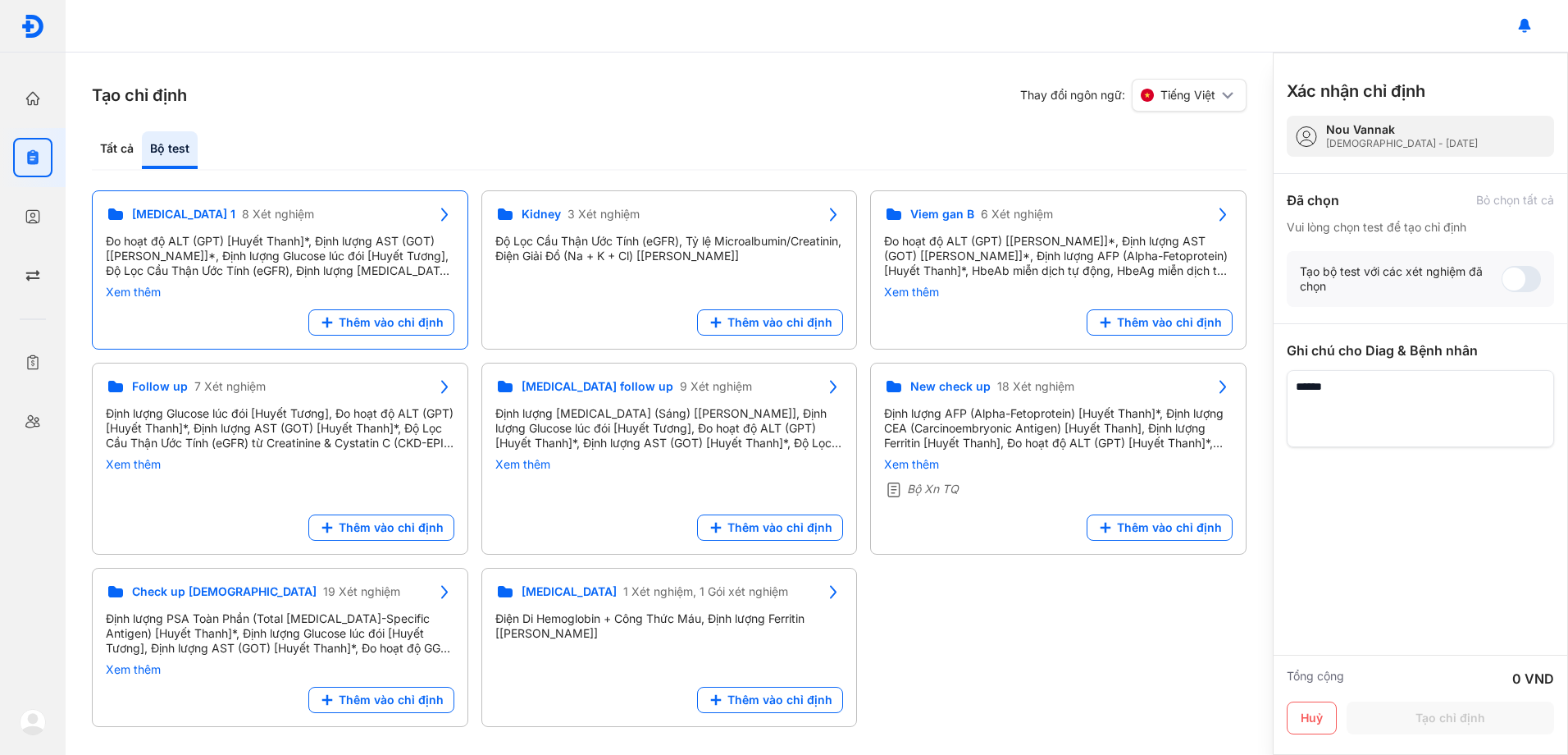
click at [279, 252] on div "Đo hoạt độ ALT (GPT) [Huyết Thanh]*, Định lượng AST (GOT) [[PERSON_NAME]]*, Địn…" at bounding box center [279, 256] width 348 height 45
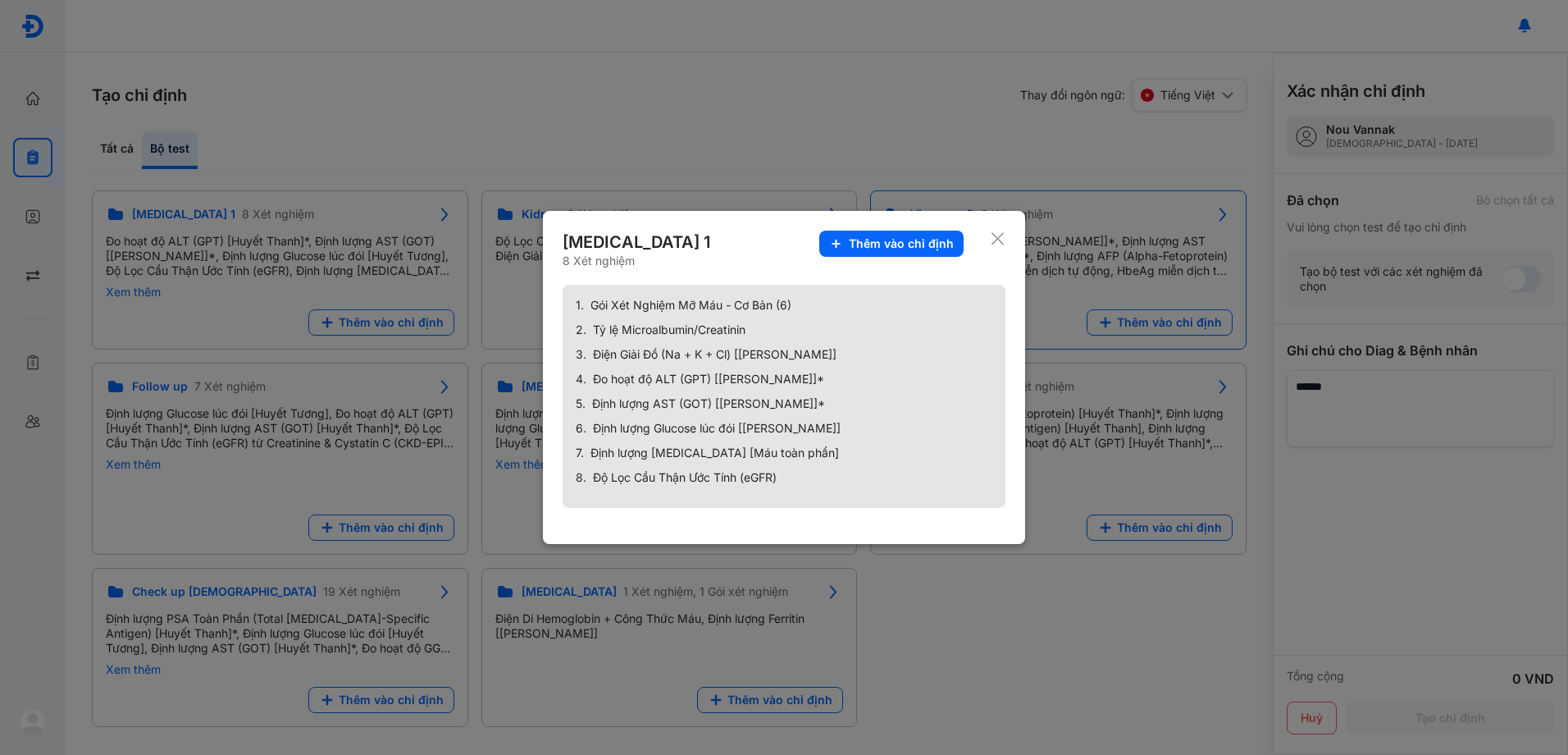
drag, startPoint x: 899, startPoint y: 250, endPoint x: 977, endPoint y: 263, distance: 79.1
click at [903, 250] on span "Thêm vào chỉ định" at bounding box center [902, 243] width 105 height 15
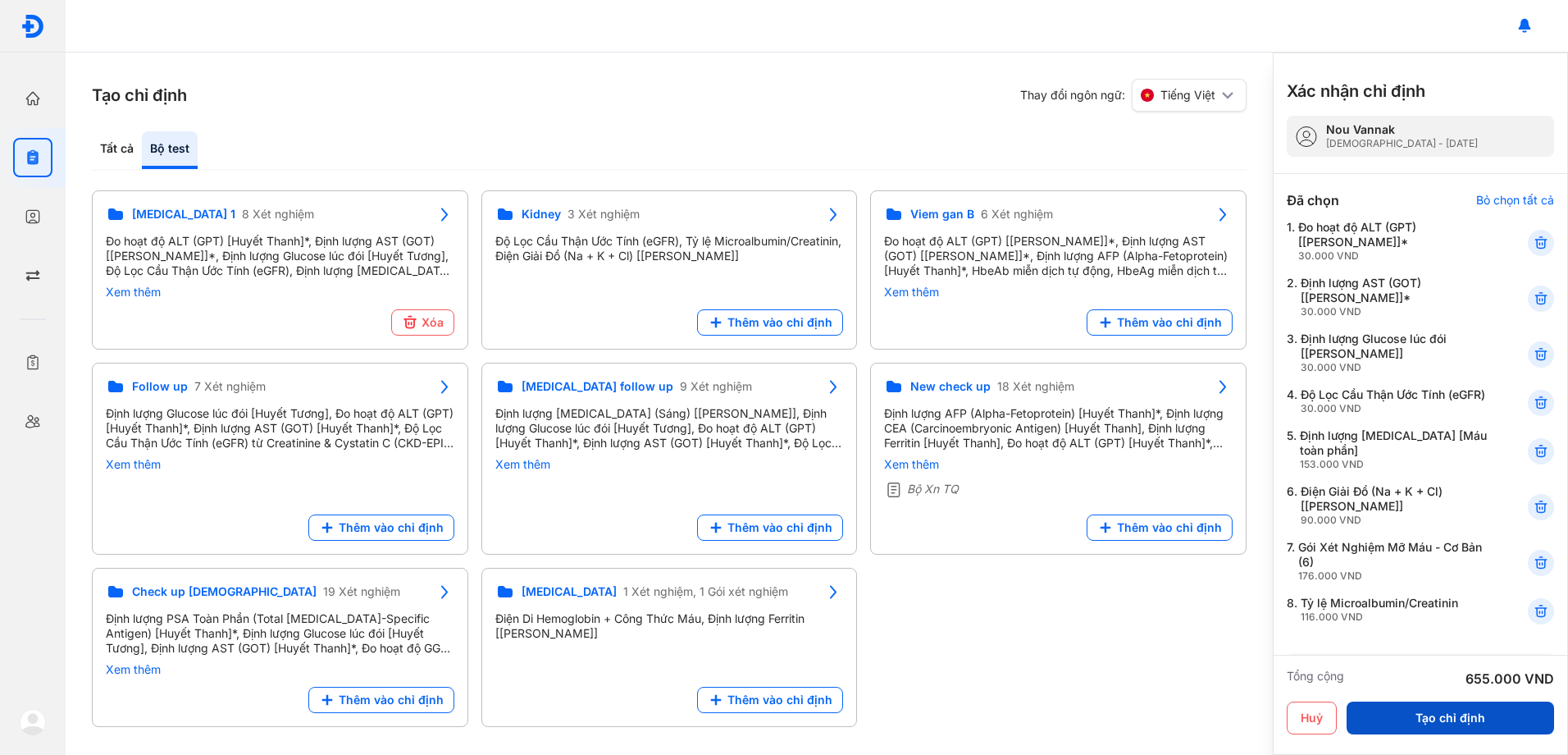
click at [1482, 719] on button "Tạo chỉ định" at bounding box center [1450, 717] width 207 height 33
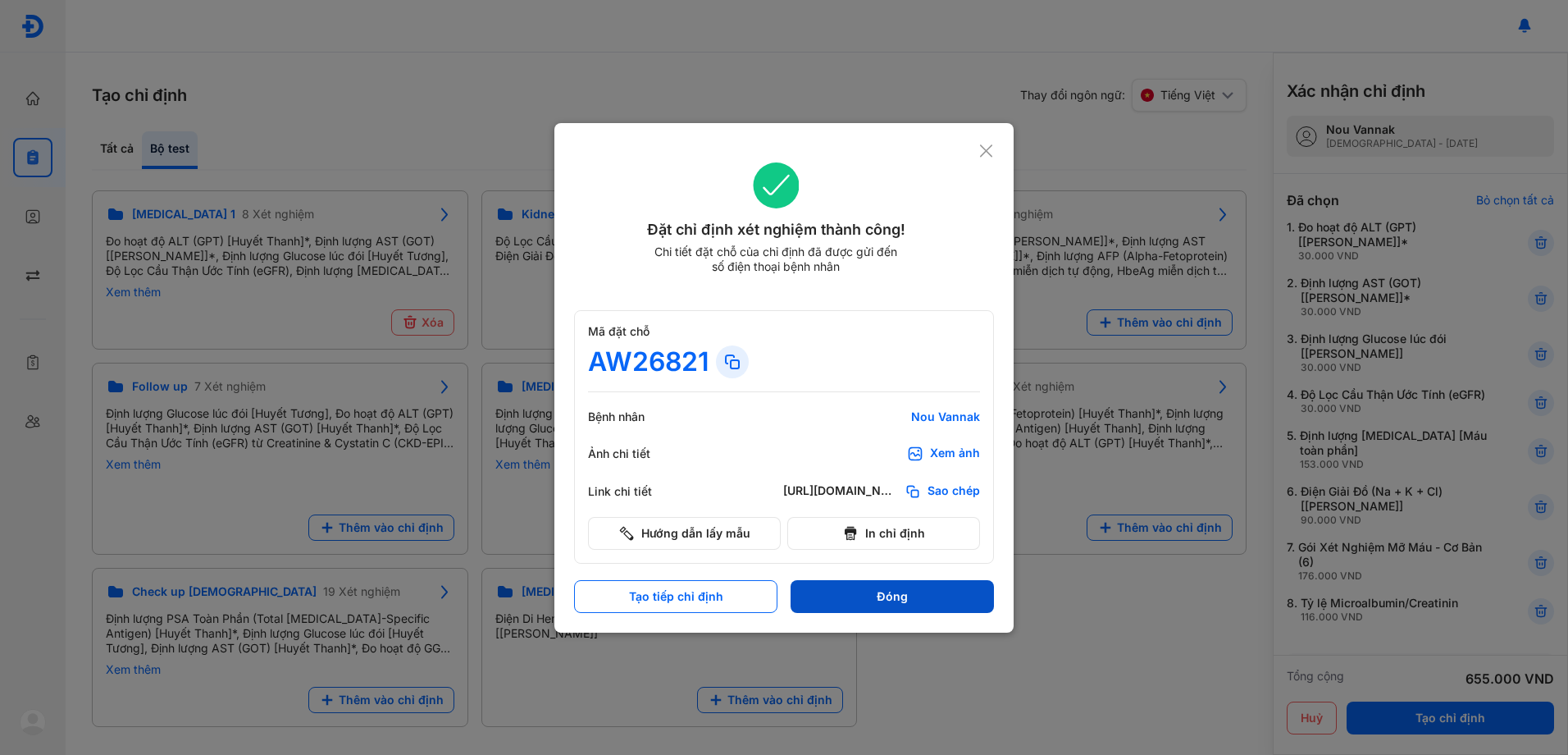
click at [884, 599] on button "Đóng" at bounding box center [892, 596] width 204 height 33
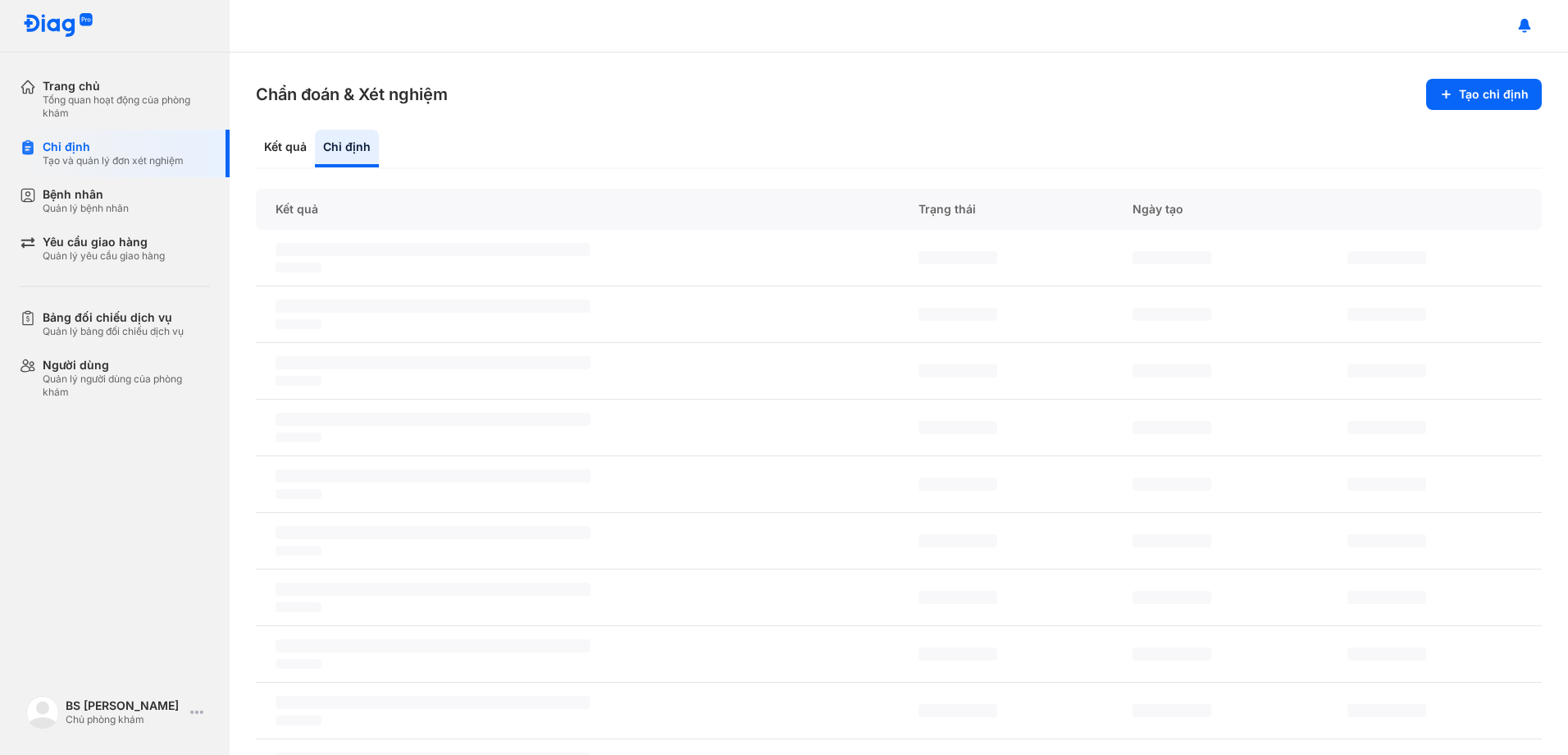
click at [355, 146] on div "Chỉ định" at bounding box center [347, 148] width 64 height 38
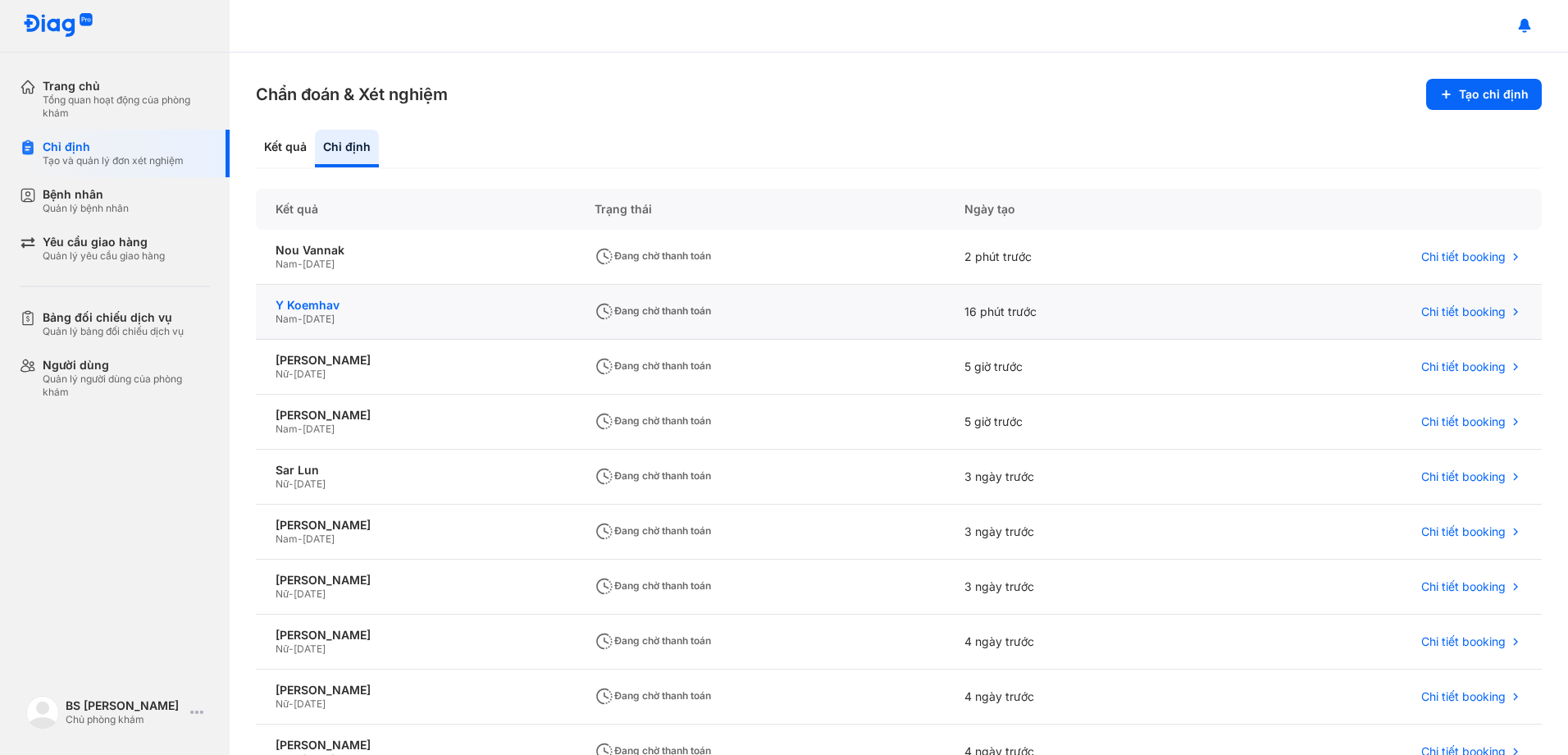
click at [318, 301] on div "Y Koemhav" at bounding box center [415, 305] width 279 height 15
